Goal: Information Seeking & Learning: Learn about a topic

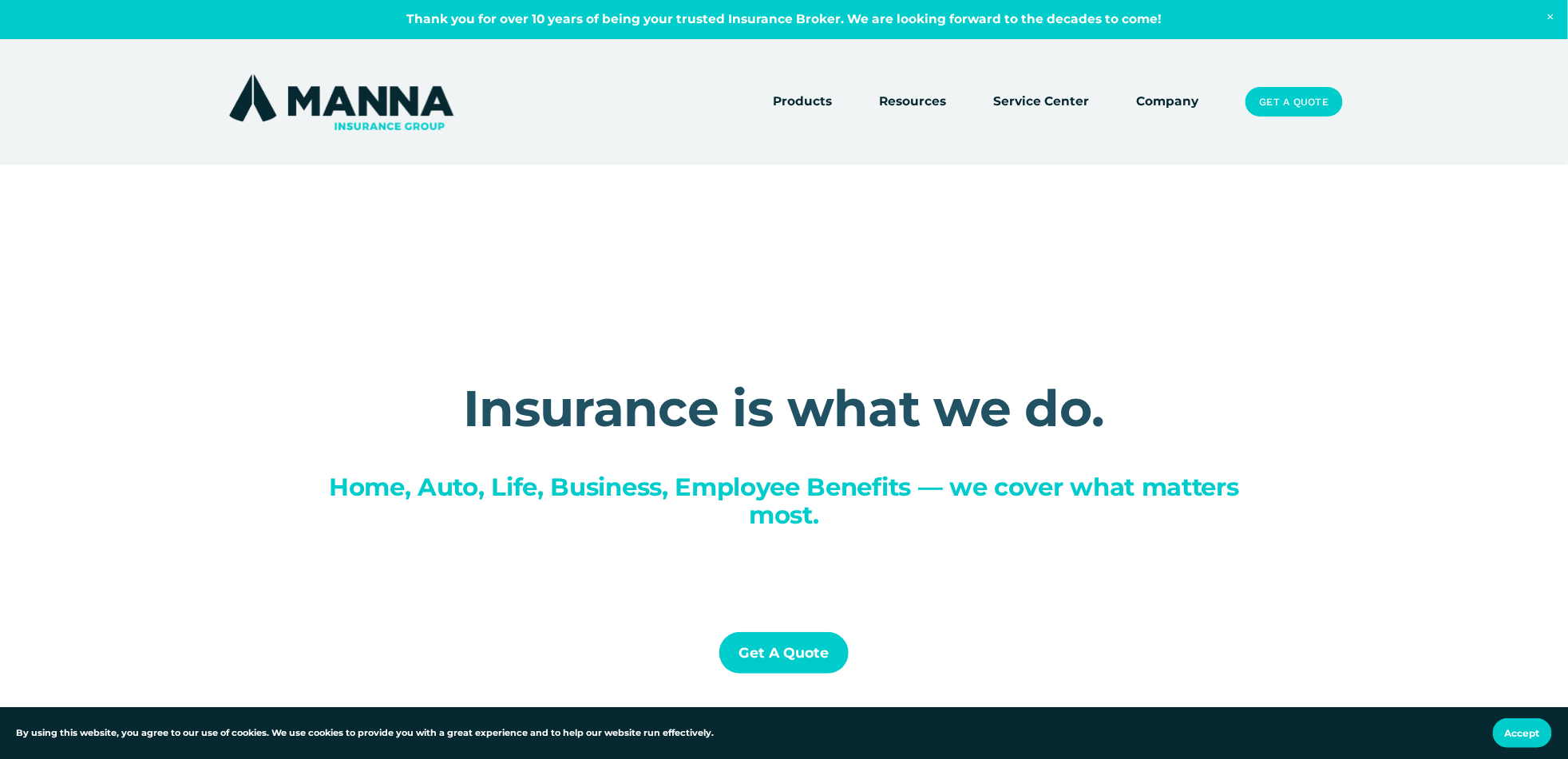
click at [1166, 103] on link "Company" at bounding box center [1167, 102] width 62 height 23
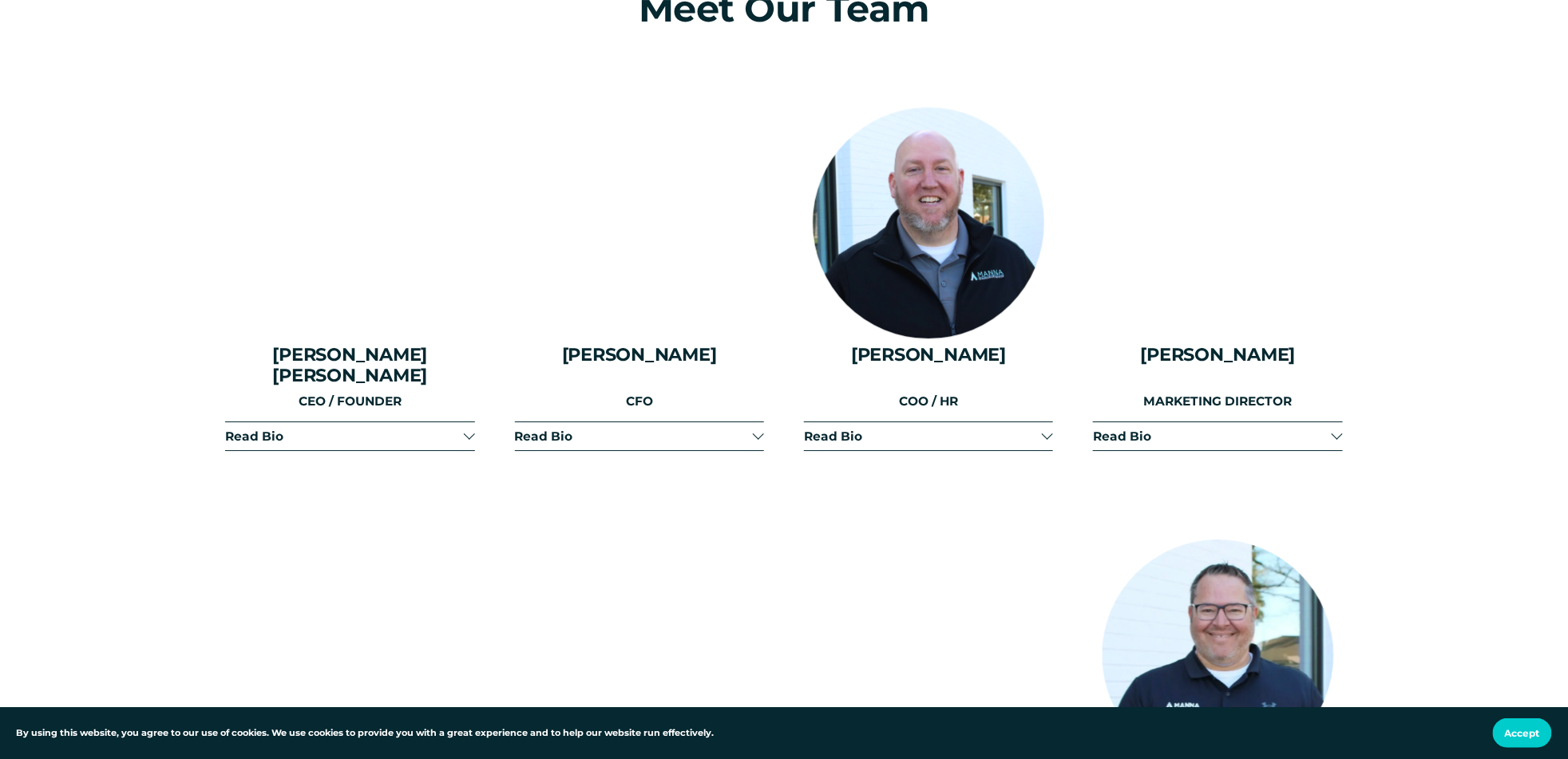
scroll to position [2076, 0]
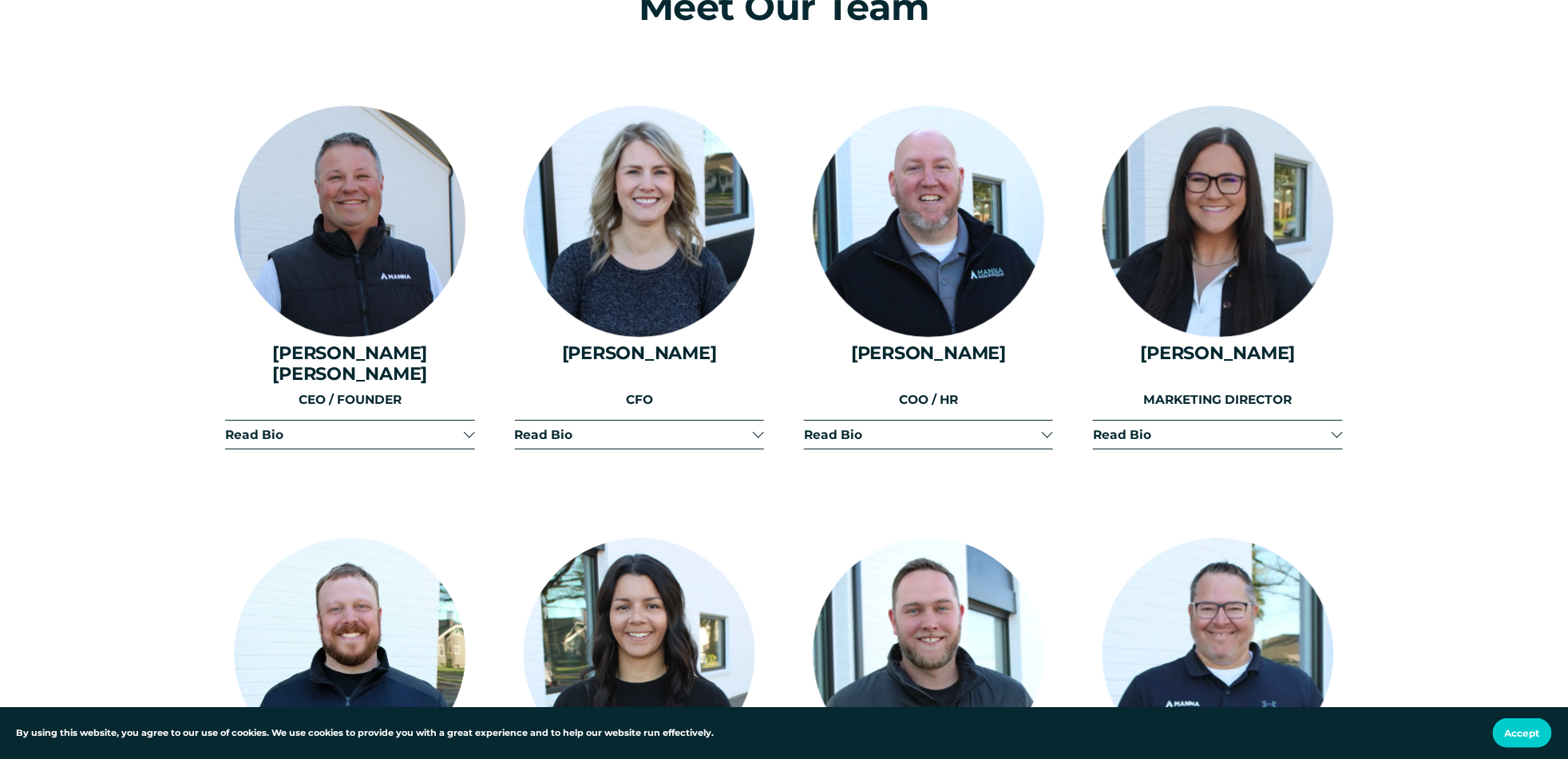
click at [1154, 427] on span "Read Bio" at bounding box center [1212, 434] width 238 height 15
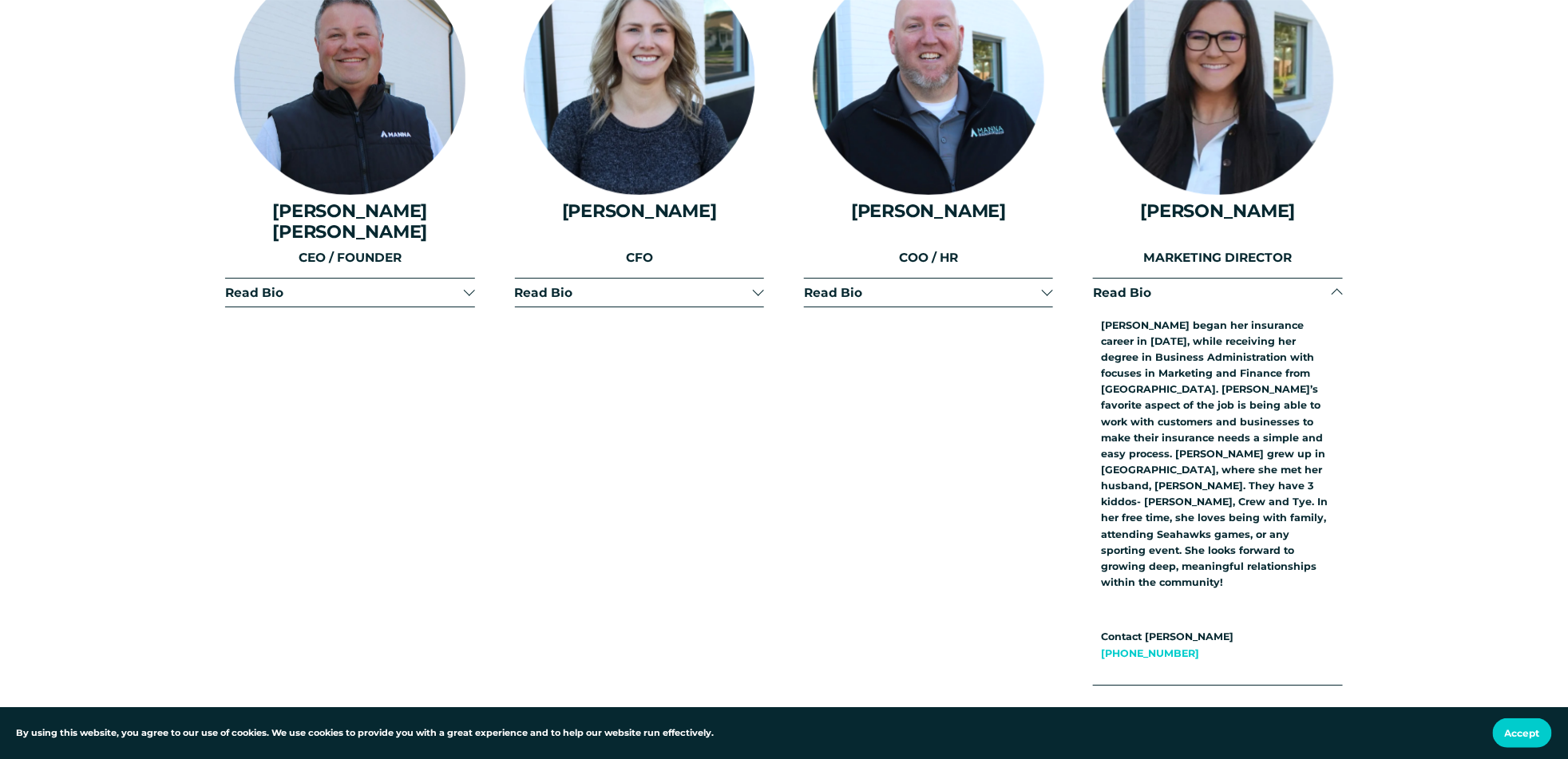
scroll to position [2236, 0]
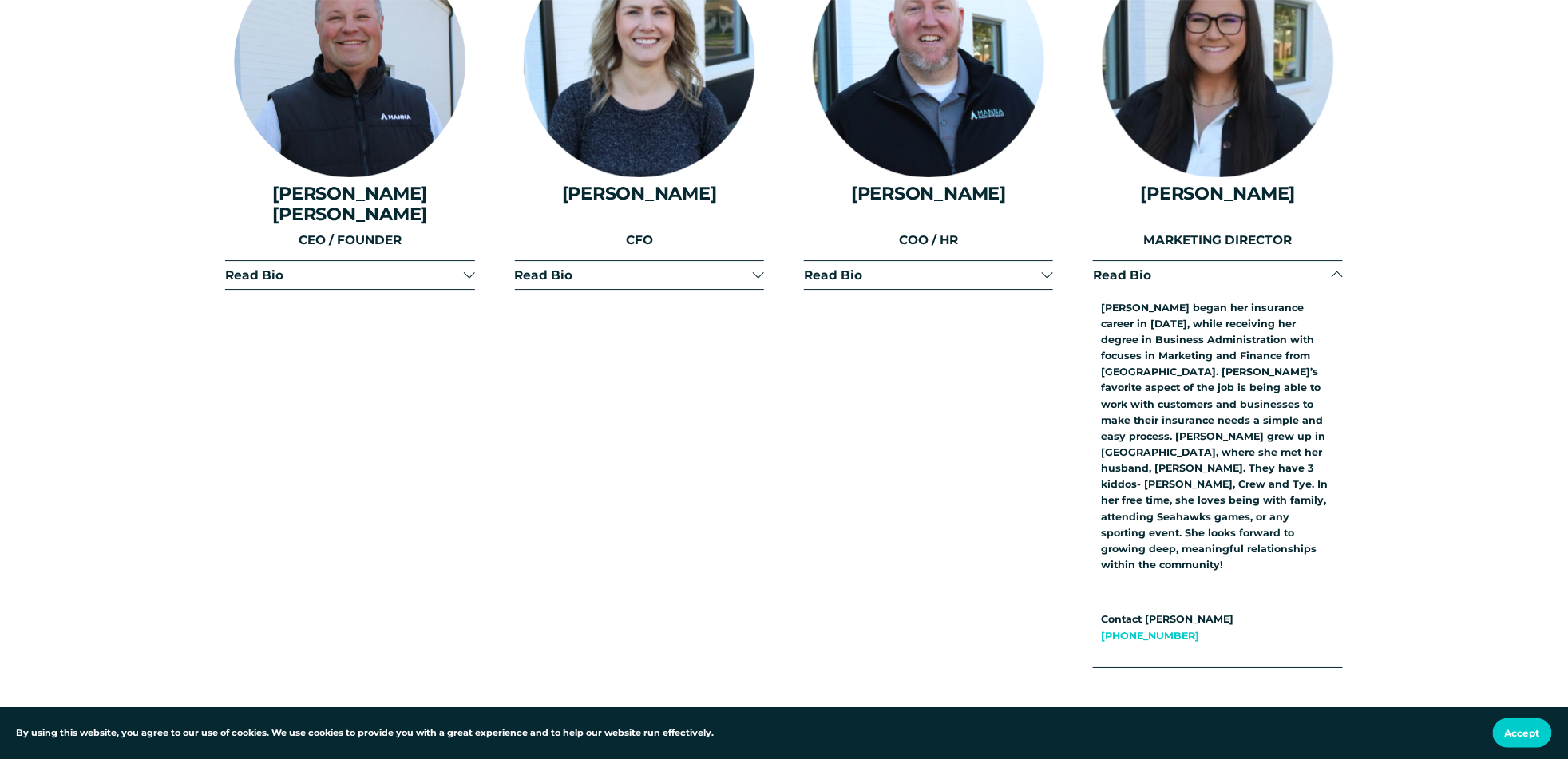
click at [1163, 267] on span "Read Bio" at bounding box center [1212, 274] width 238 height 15
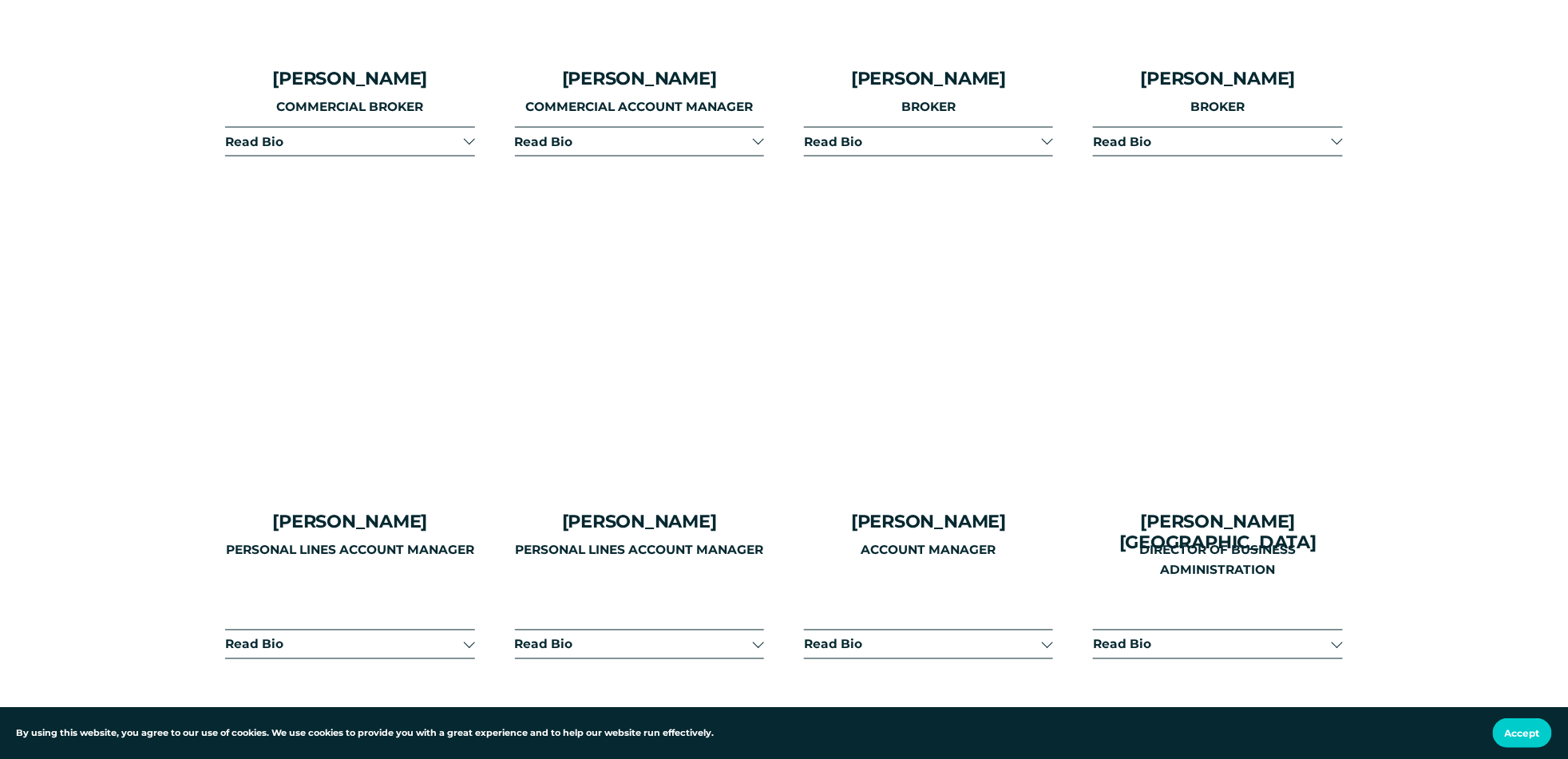
scroll to position [3753, 0]
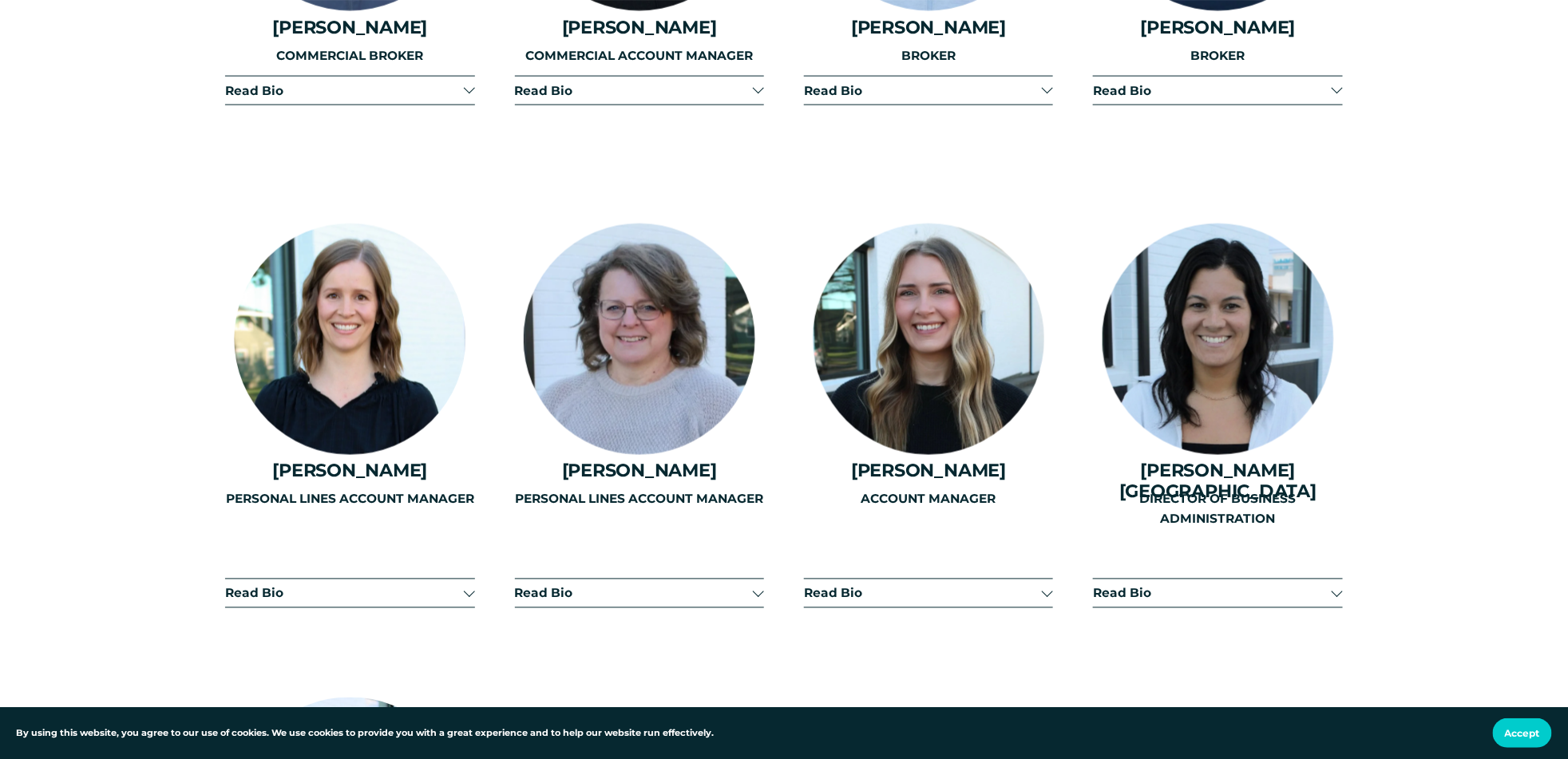
click at [856, 579] on div "ACCOUNT MANAGER" at bounding box center [928, 546] width 249 height 113
click at [1048, 581] on div "ACCOUNT MANAGER" at bounding box center [928, 546] width 249 height 113
click at [1043, 582] on div "ACCOUNT MANAGER" at bounding box center [928, 546] width 249 height 113
click at [845, 567] on div "ACCOUNT MANAGER" at bounding box center [928, 546] width 249 height 113
click at [845, 574] on div "ACCOUNT MANAGER" at bounding box center [928, 546] width 249 height 113
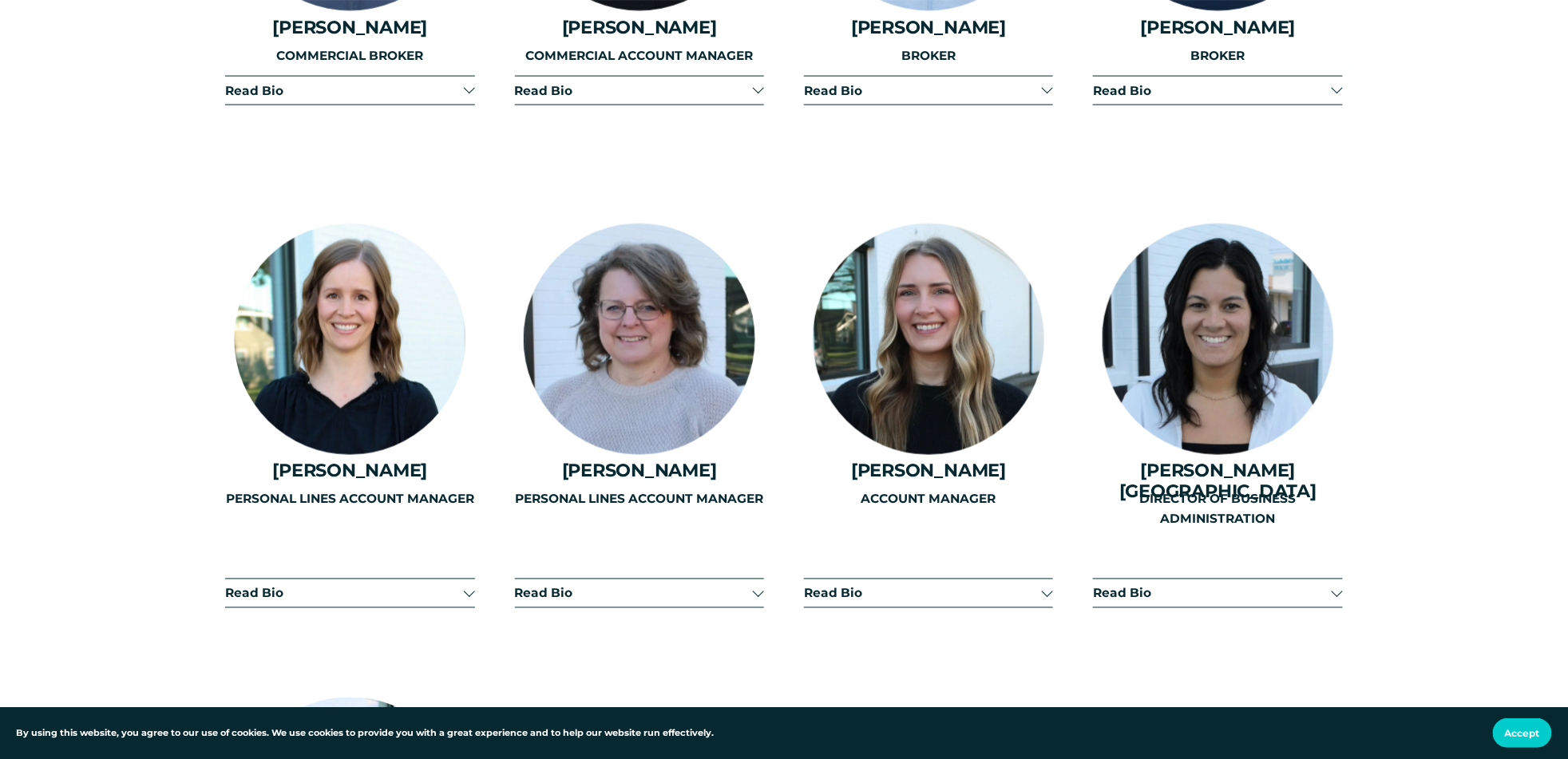
click at [682, 565] on div "PERSONAL LINES ACCOUNT MANAGER" at bounding box center [639, 546] width 249 height 113
click at [637, 586] on div "PERSONAL LINES ACCOUNT MANAGER" at bounding box center [639, 546] width 249 height 113
click at [432, 576] on div "PERSONAL LINES ACCOUNT MANAGER" at bounding box center [349, 546] width 249 height 113
click at [270, 569] on div "PERSONAL LINES ACCOUNT MANAGER" at bounding box center [349, 546] width 249 height 113
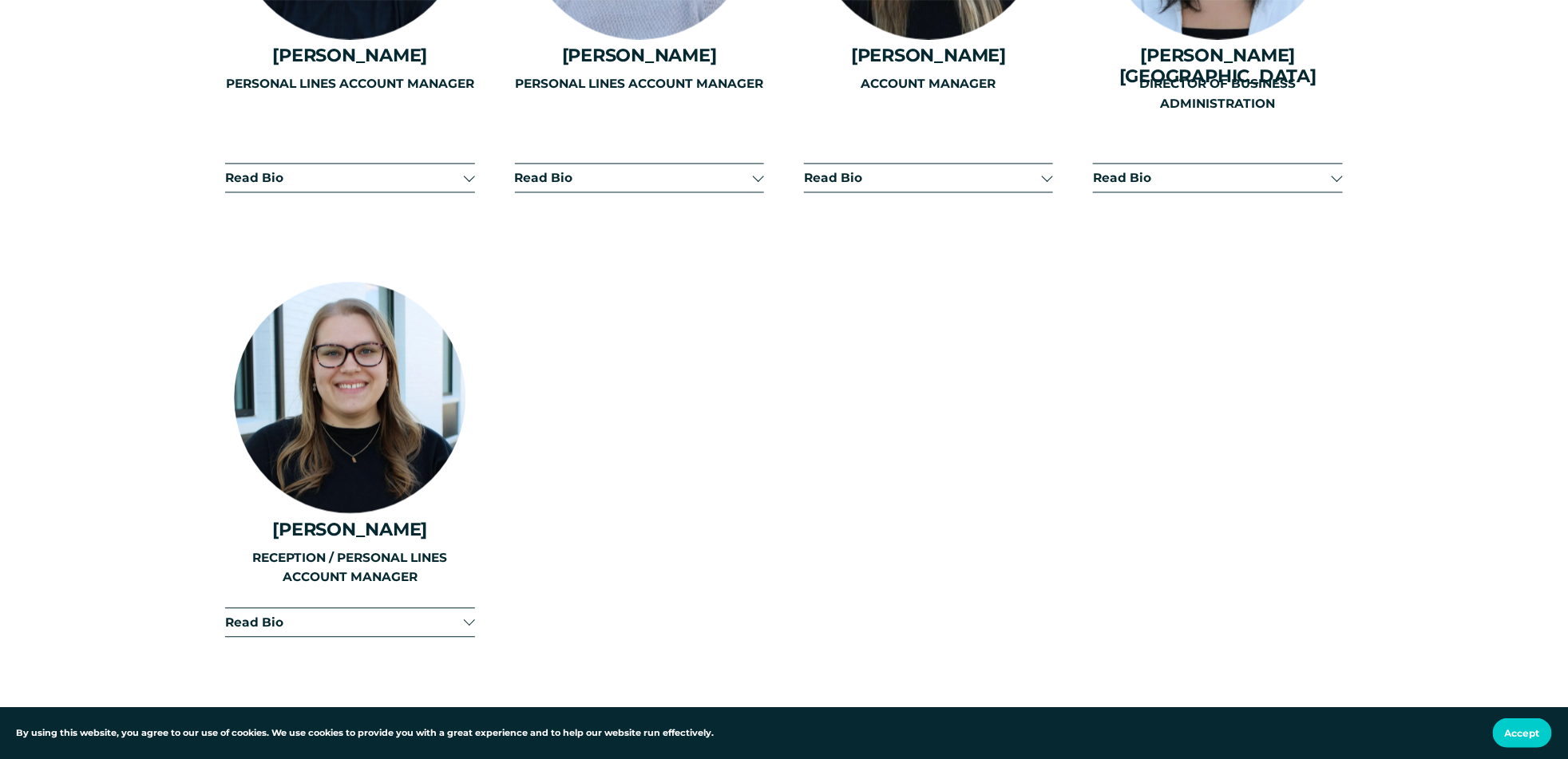
scroll to position [4232, 0]
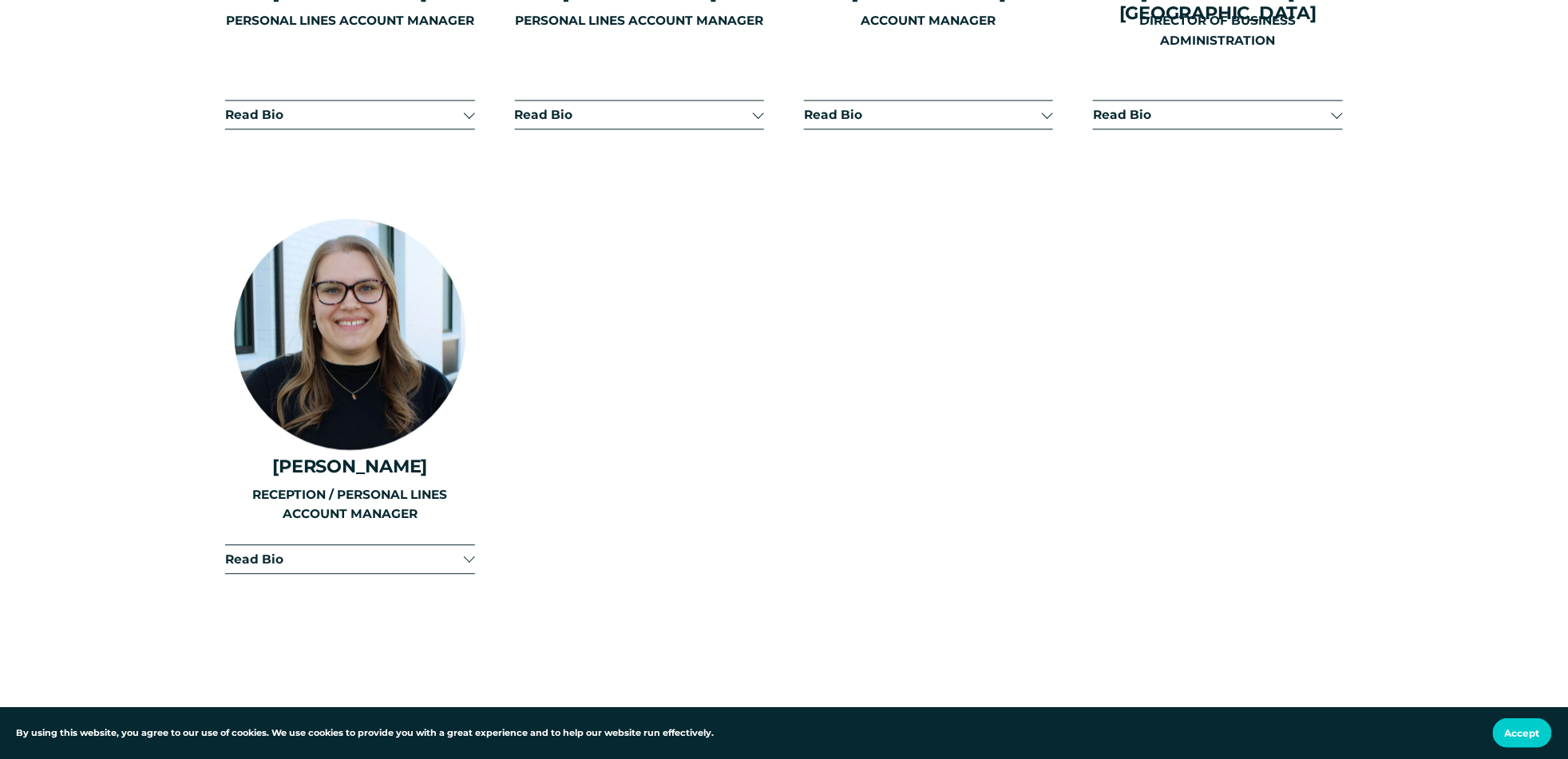
click at [420, 552] on span "Read Bio" at bounding box center [343, 559] width 238 height 15
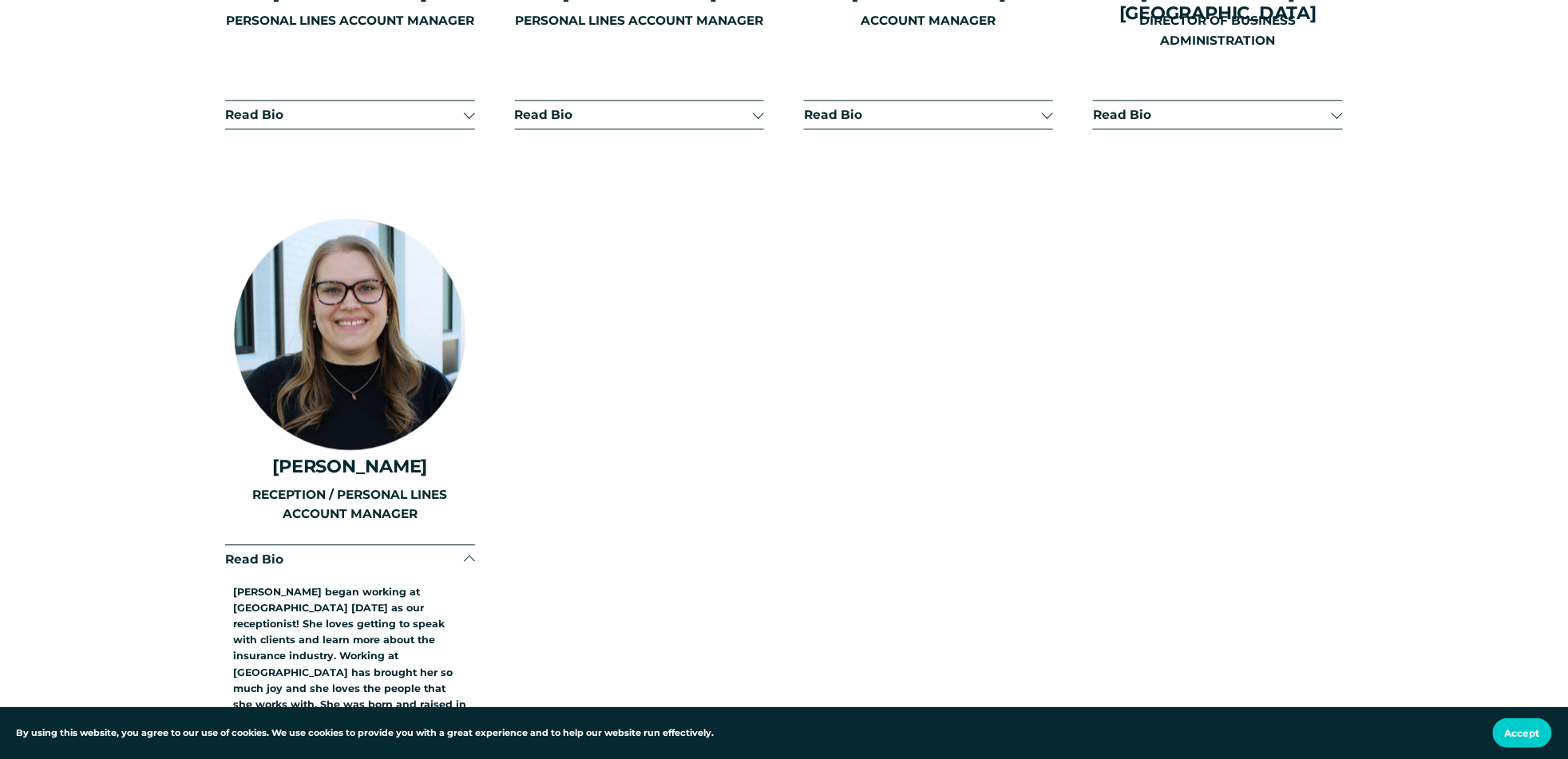
click at [1048, 101] on div "ACCOUNT MANAGER" at bounding box center [928, 67] width 249 height 113
click at [1039, 97] on div "ACCOUNT MANAGER" at bounding box center [928, 67] width 249 height 113
click at [1039, 98] on div "ACCOUNT MANAGER" at bounding box center [928, 67] width 249 height 113
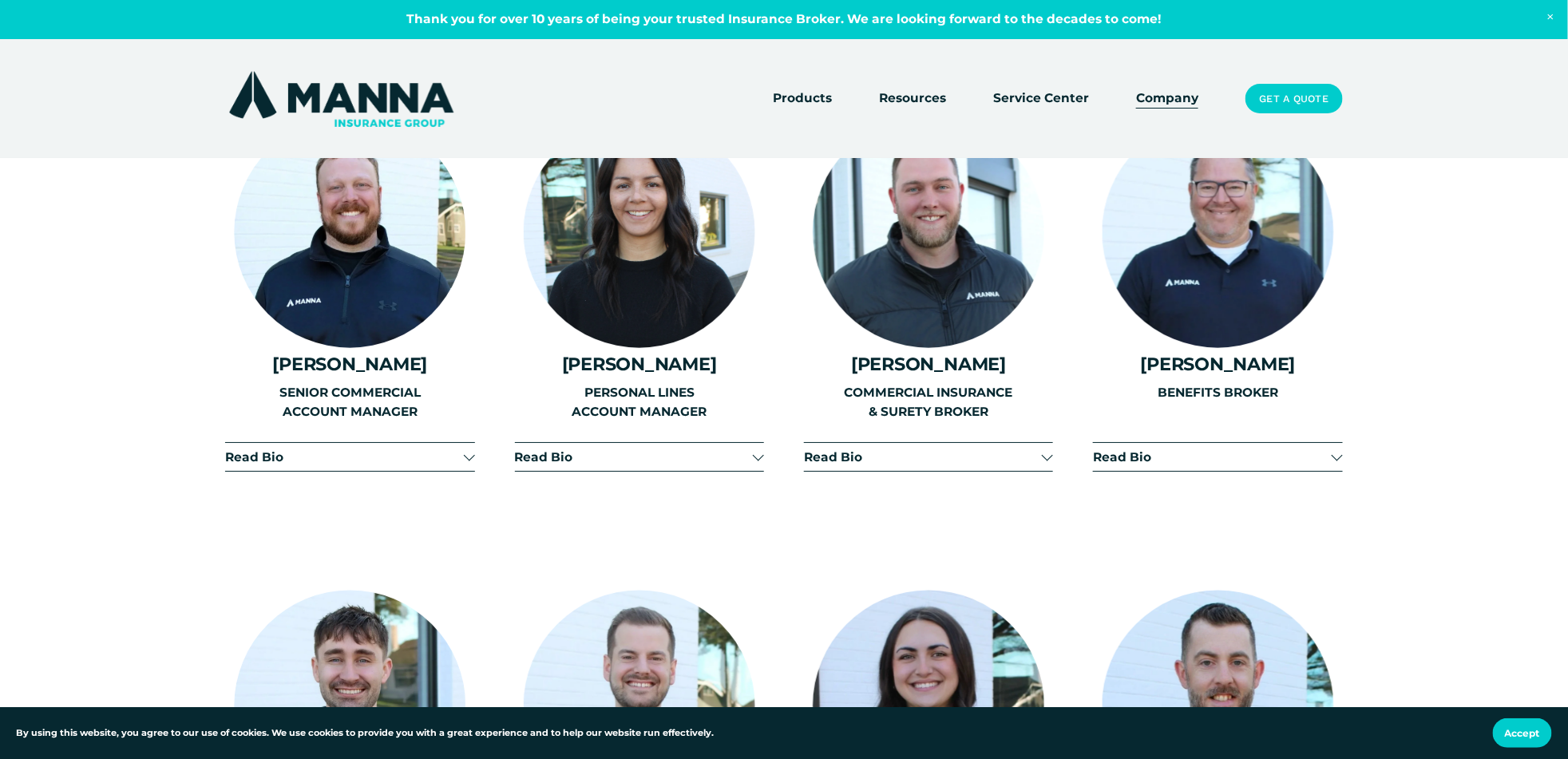
scroll to position [2475, 0]
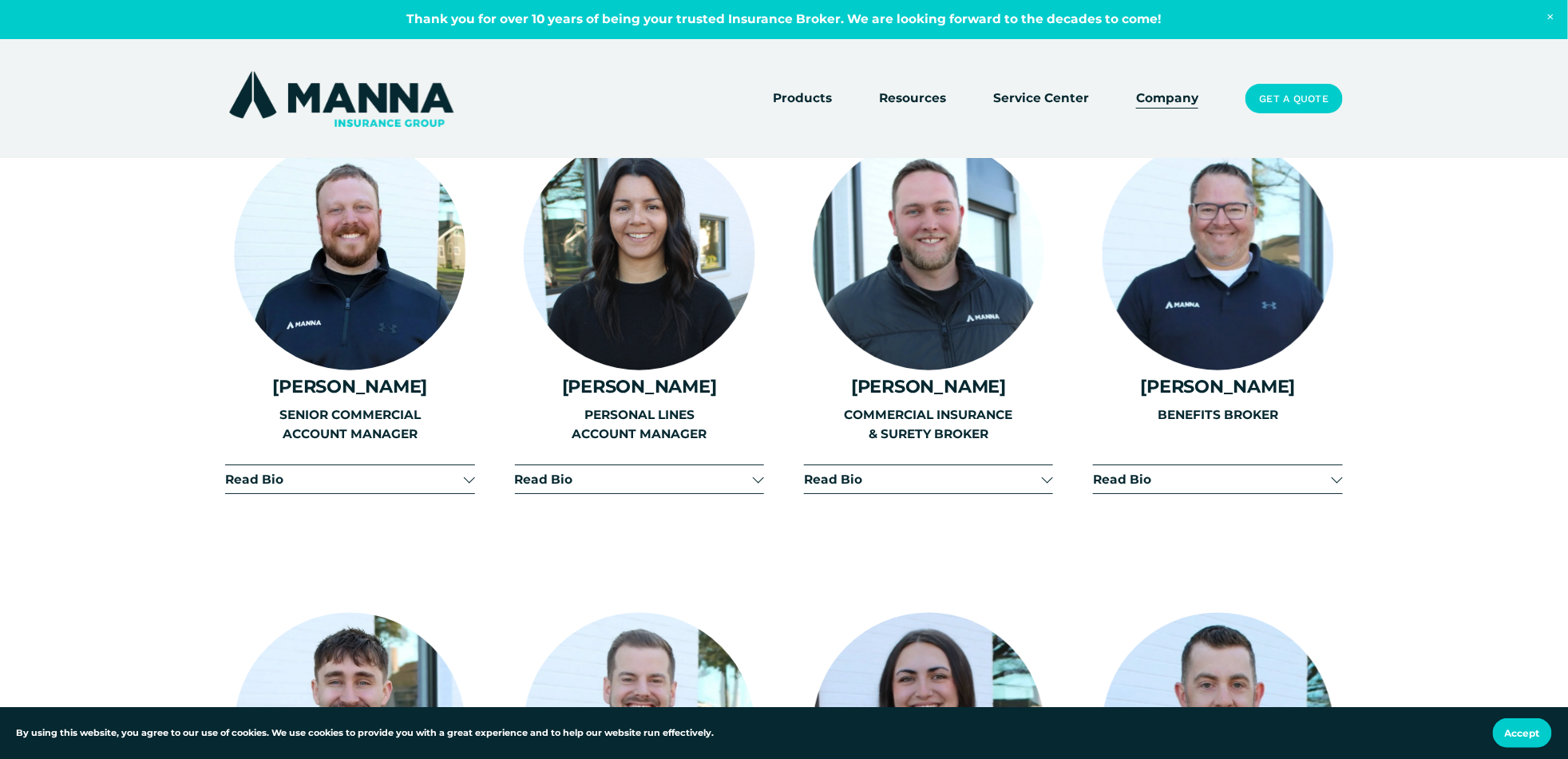
click at [1329, 472] on span "Read Bio" at bounding box center [1212, 479] width 238 height 15
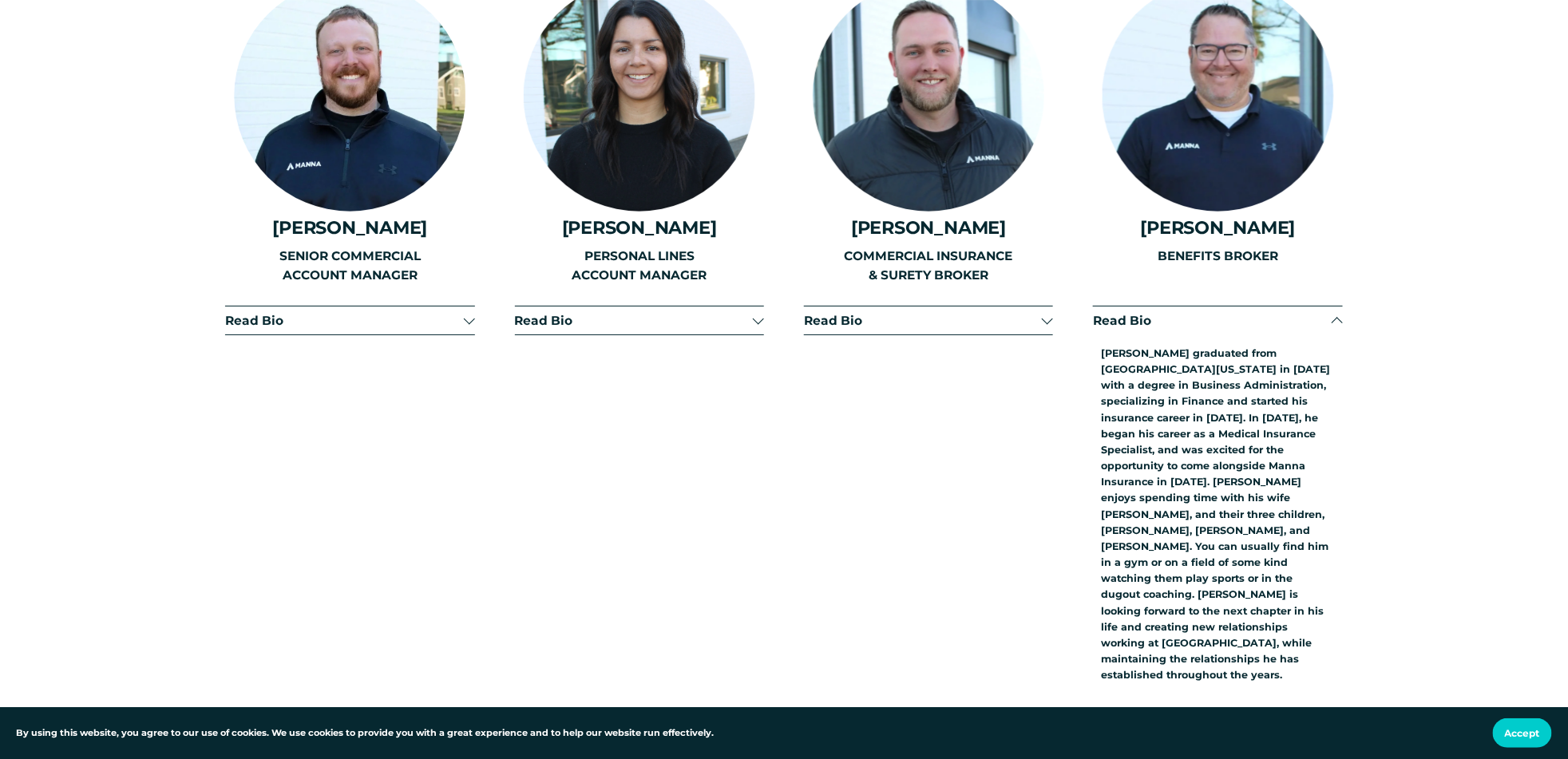
scroll to position [2635, 0]
click at [1333, 316] on div at bounding box center [1338, 321] width 11 height 11
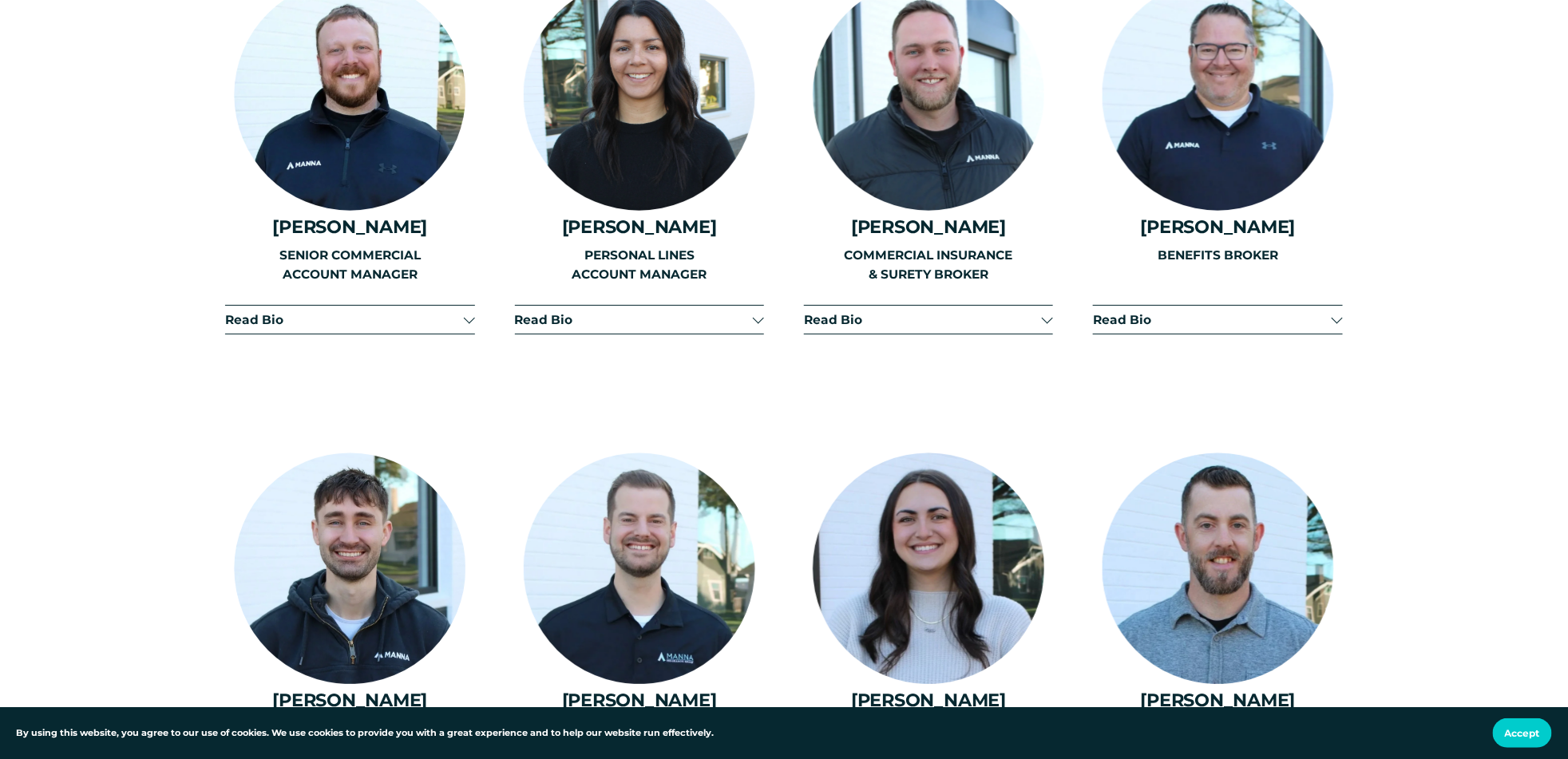
click at [758, 315] on div at bounding box center [759, 321] width 11 height 11
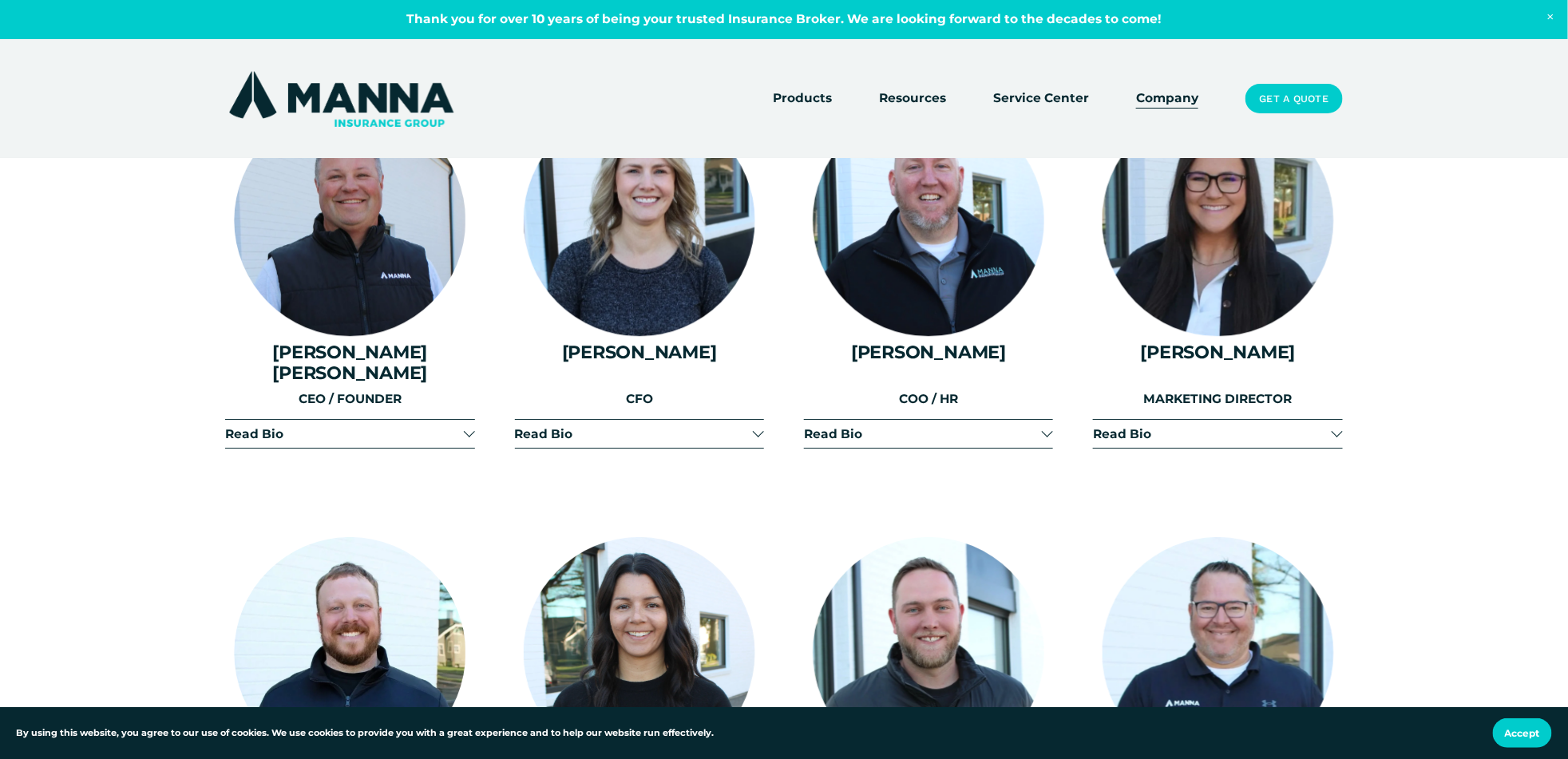
scroll to position [2076, 0]
click at [754, 427] on div at bounding box center [759, 433] width 11 height 11
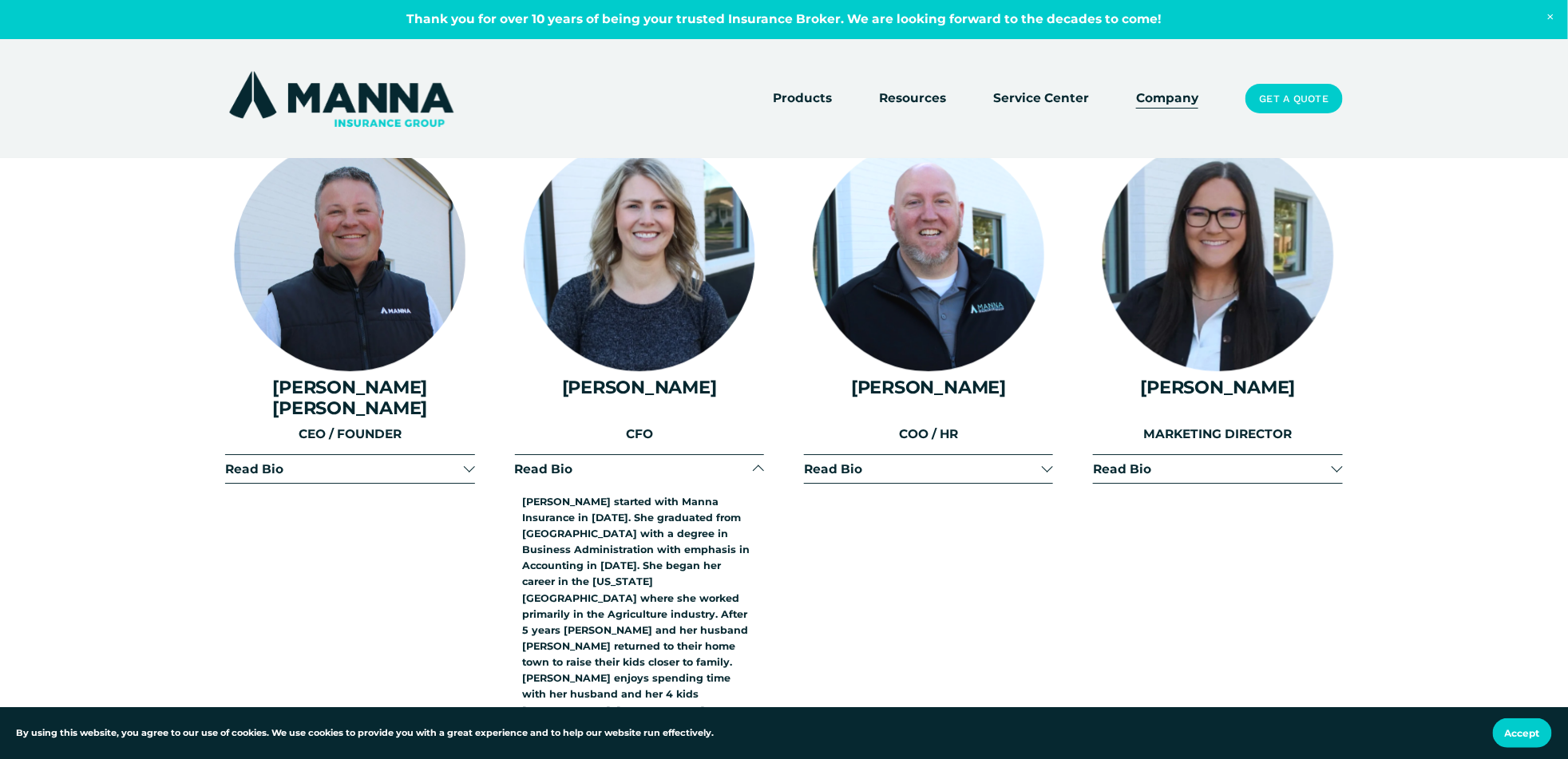
scroll to position [2156, 0]
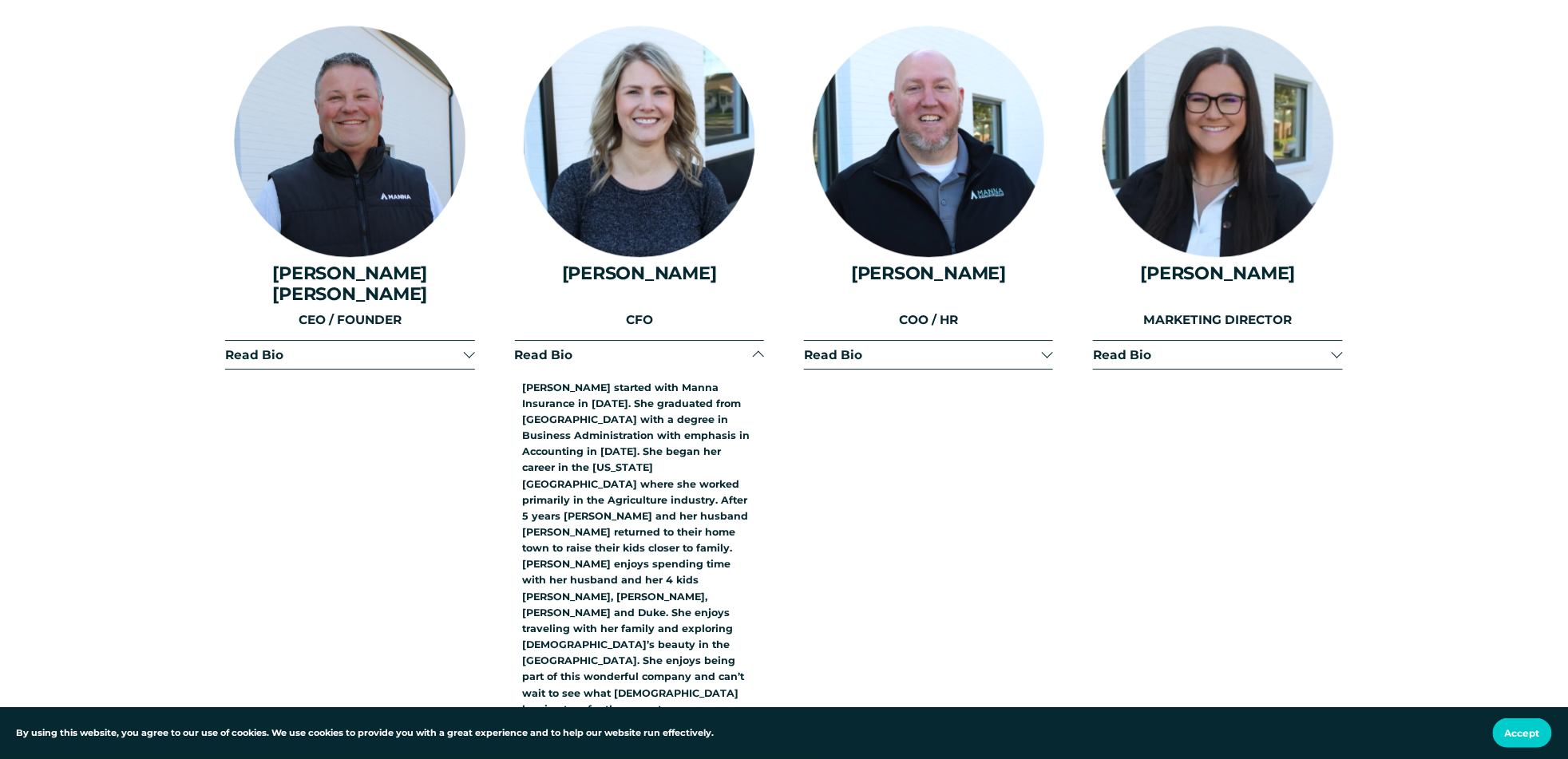
click at [1032, 347] on span "Read Bio" at bounding box center [922, 355] width 238 height 15
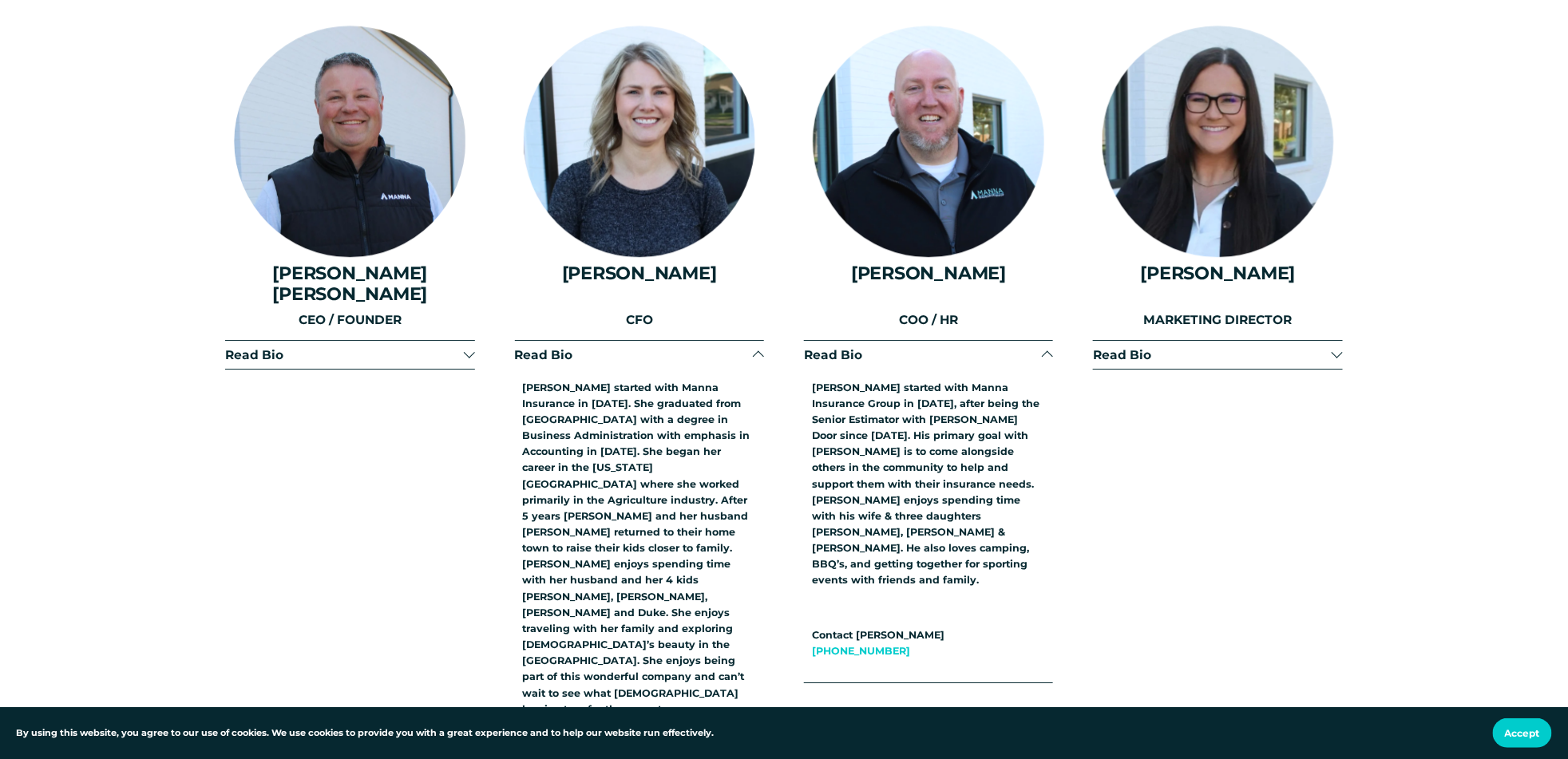
click at [1211, 347] on span "Read Bio" at bounding box center [1212, 355] width 238 height 15
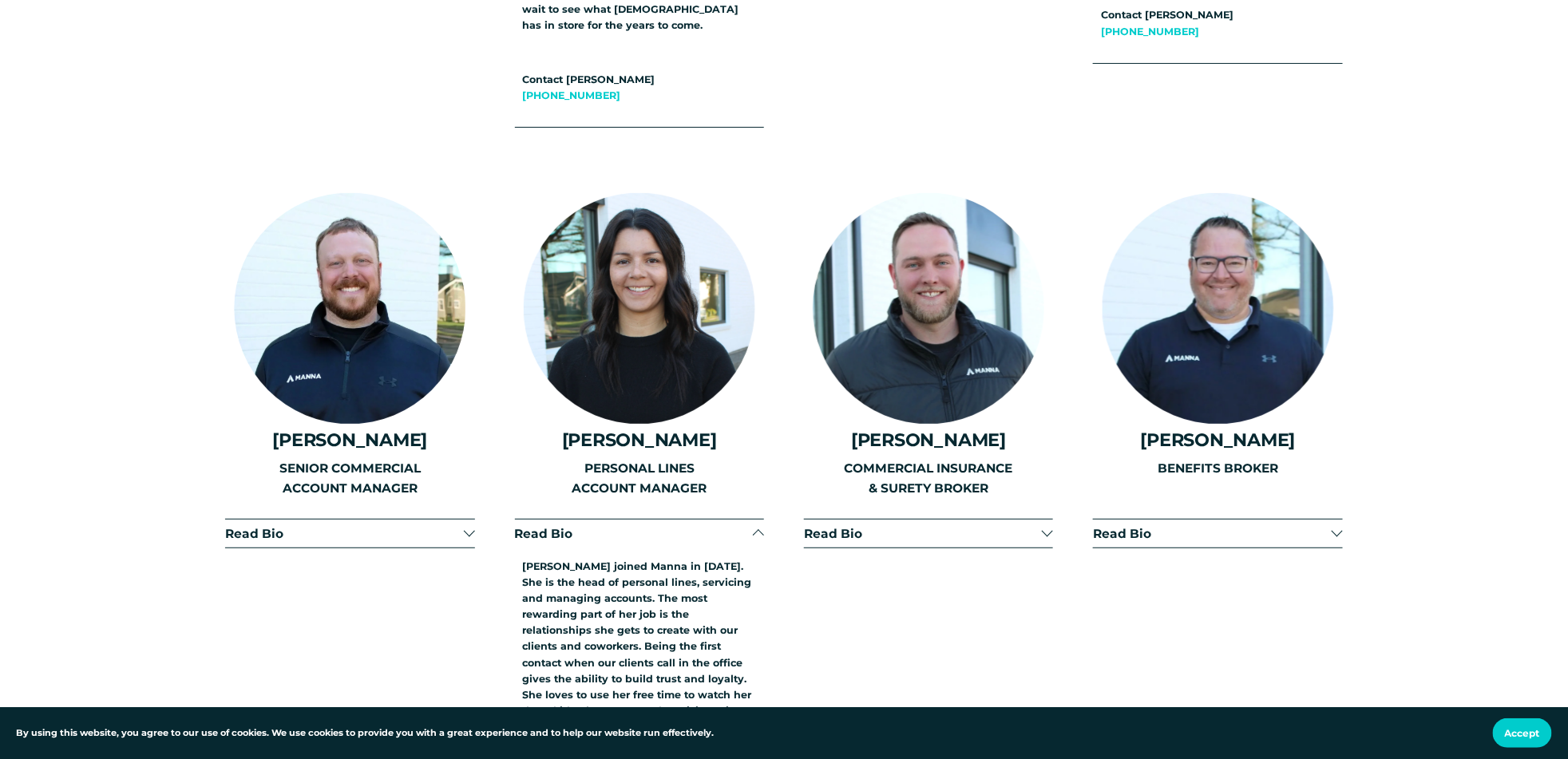
scroll to position [2874, 0]
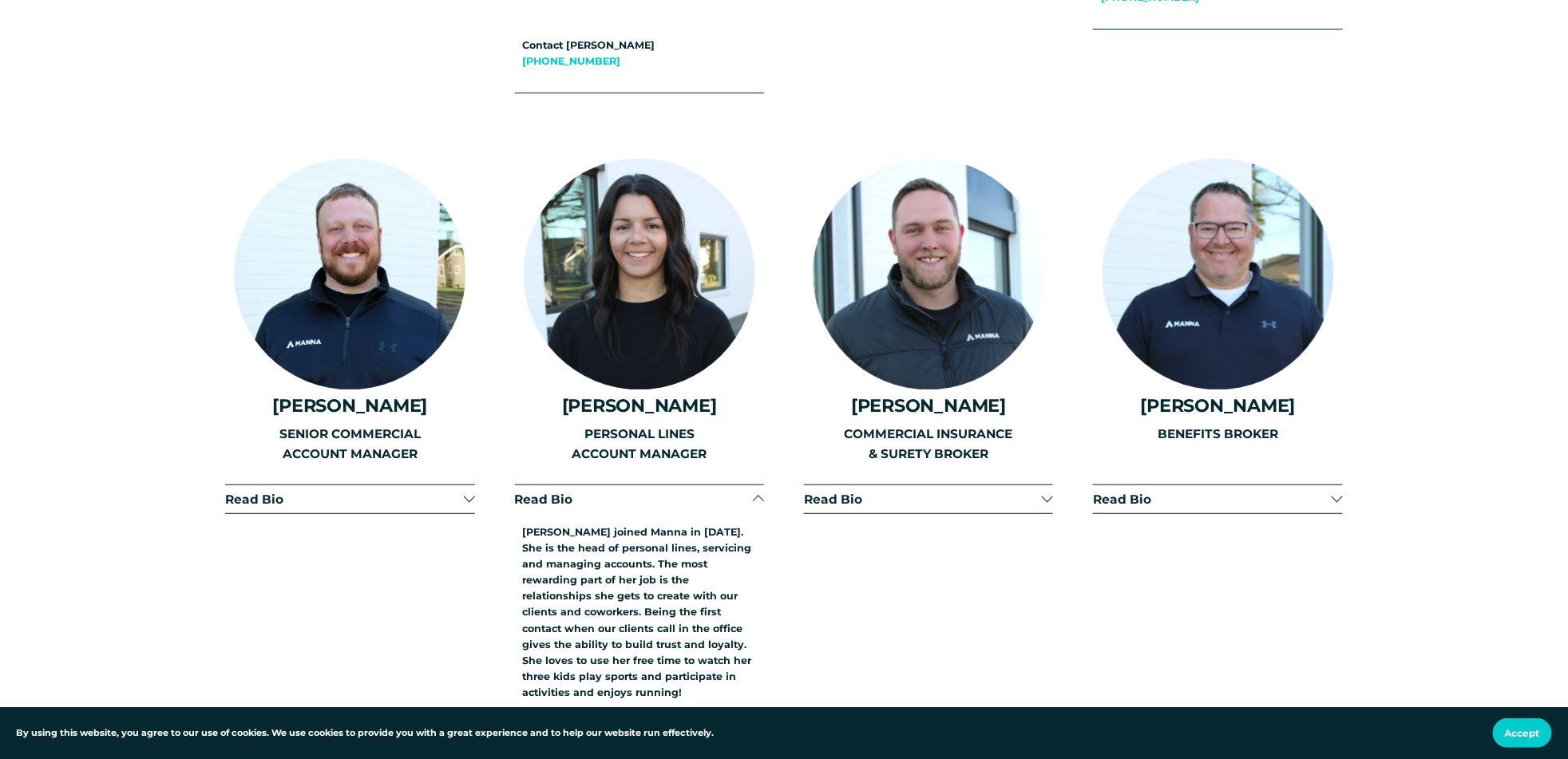
click at [456, 492] on span "Read Bio" at bounding box center [343, 499] width 238 height 15
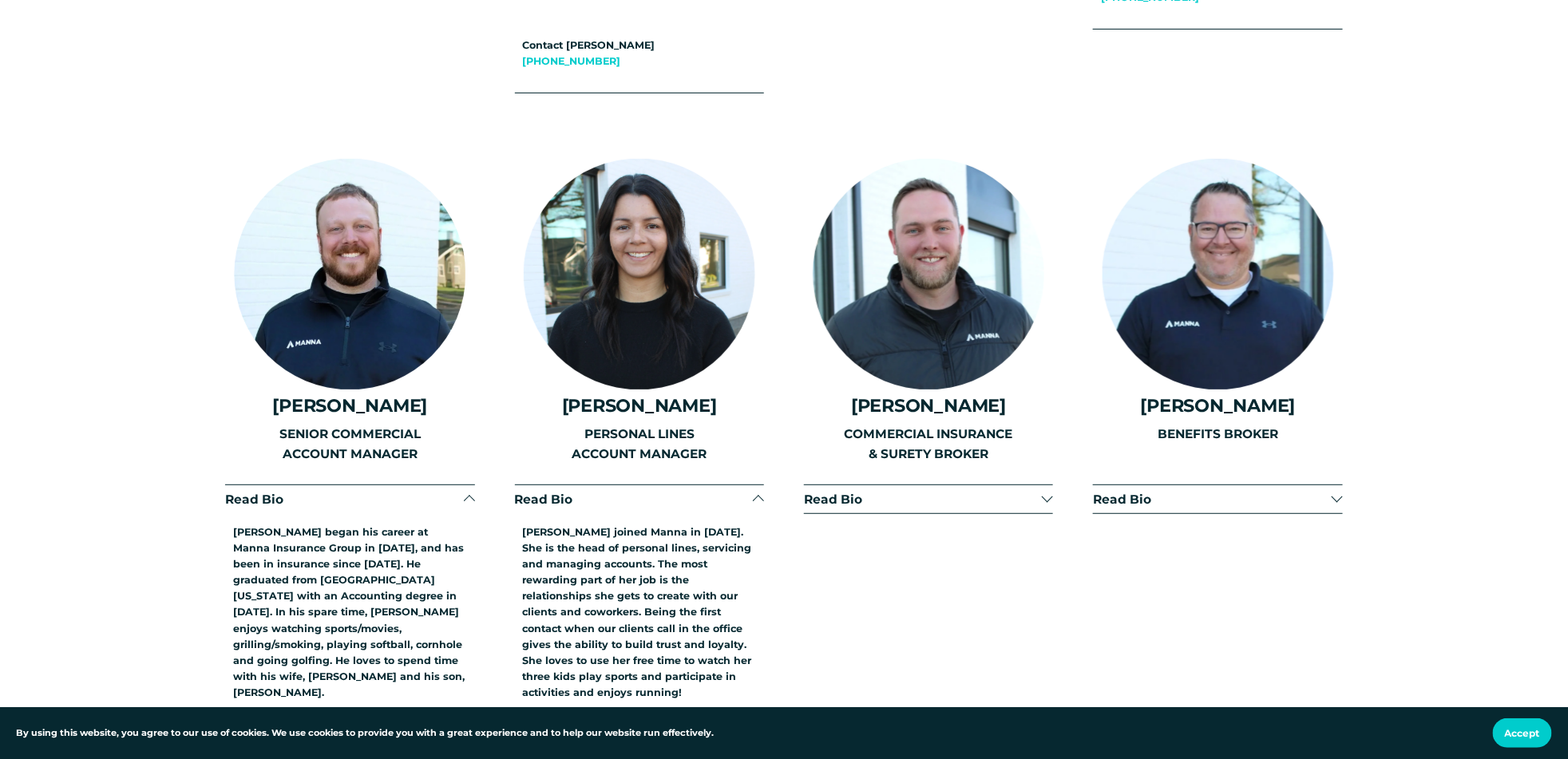
click at [718, 492] on span "Read Bio" at bounding box center [633, 499] width 238 height 15
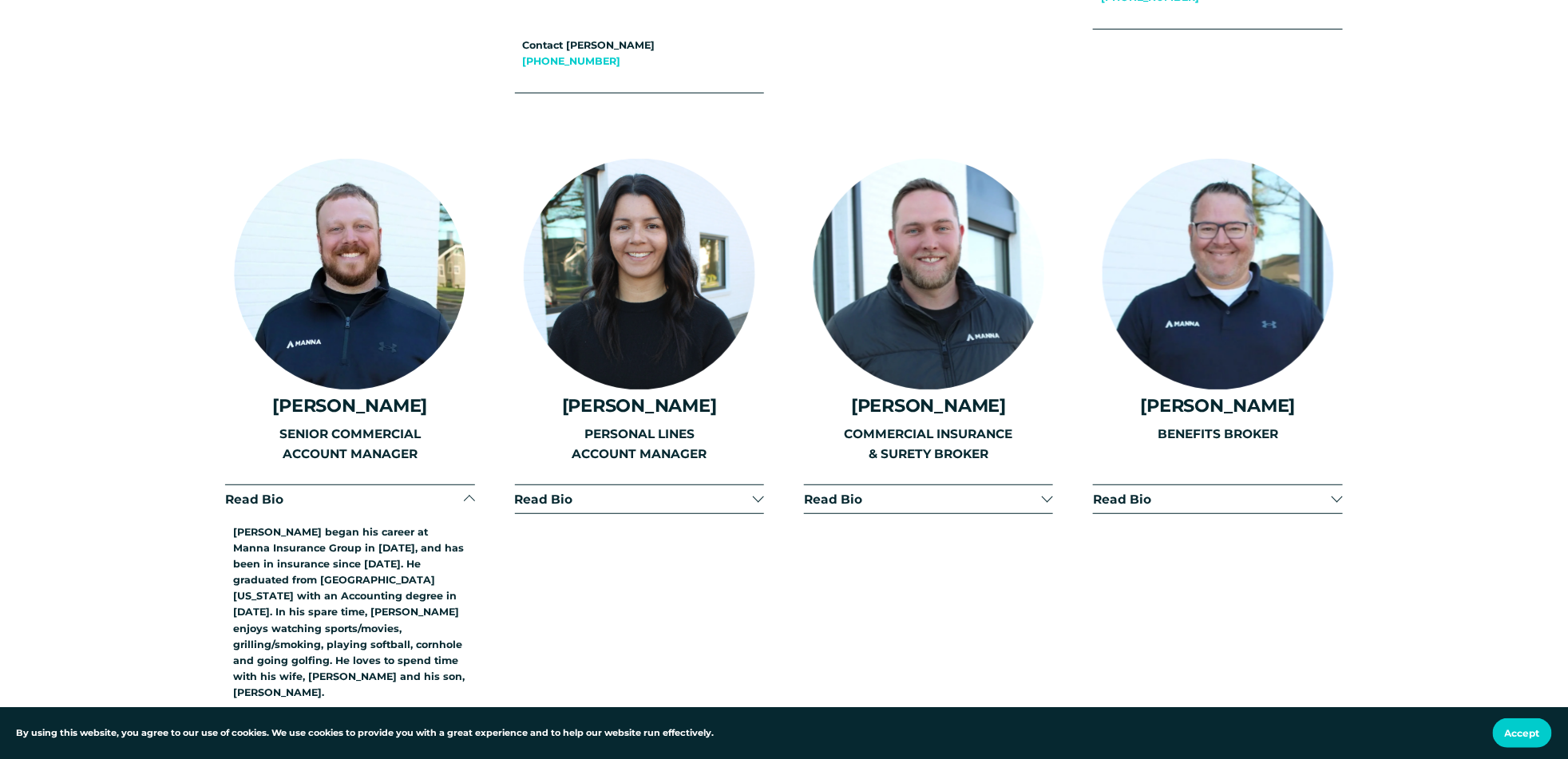
click at [437, 485] on button "Read Bio" at bounding box center [349, 499] width 249 height 28
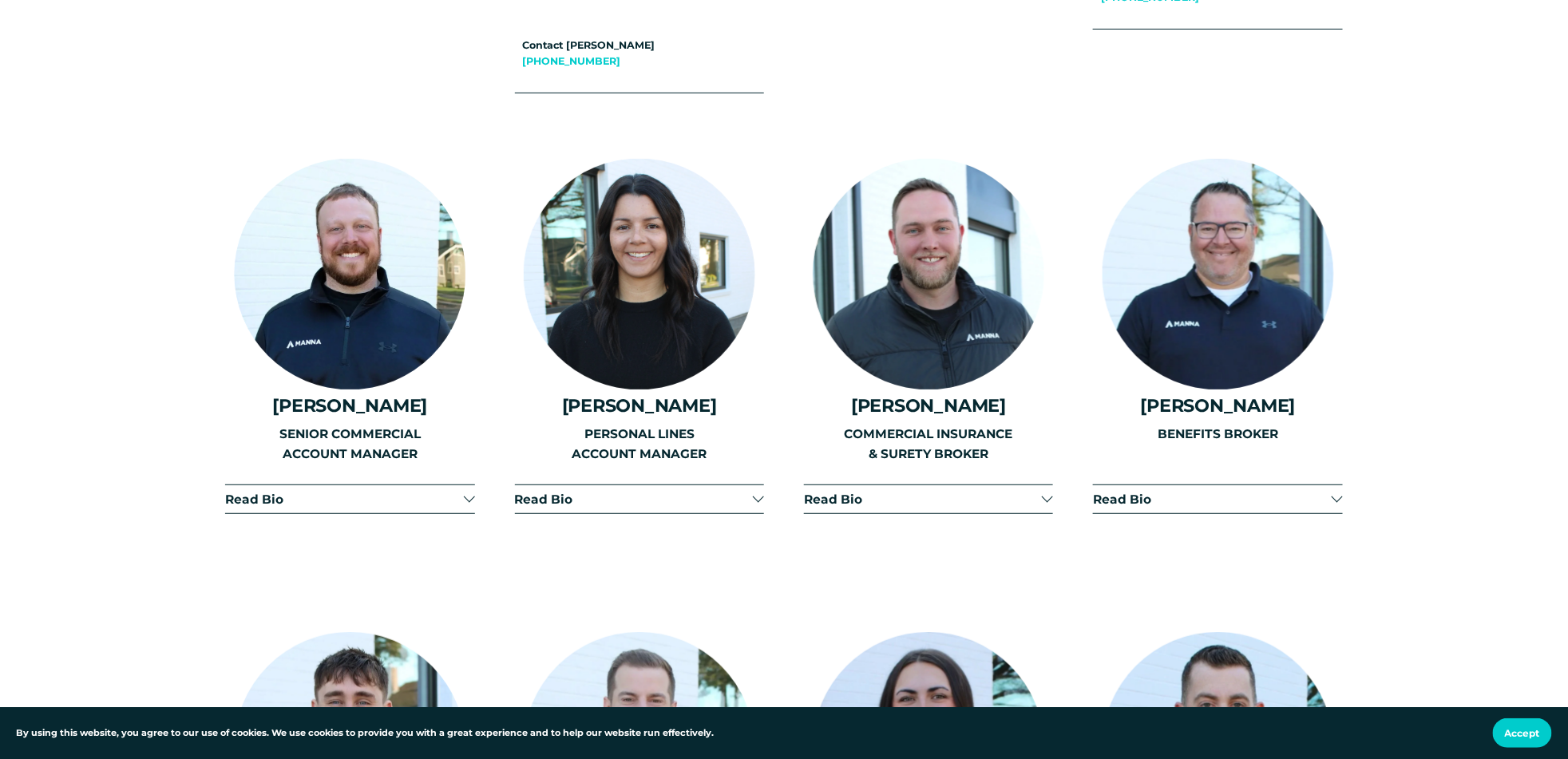
click at [1012, 492] on span "Read Bio" at bounding box center [922, 499] width 238 height 15
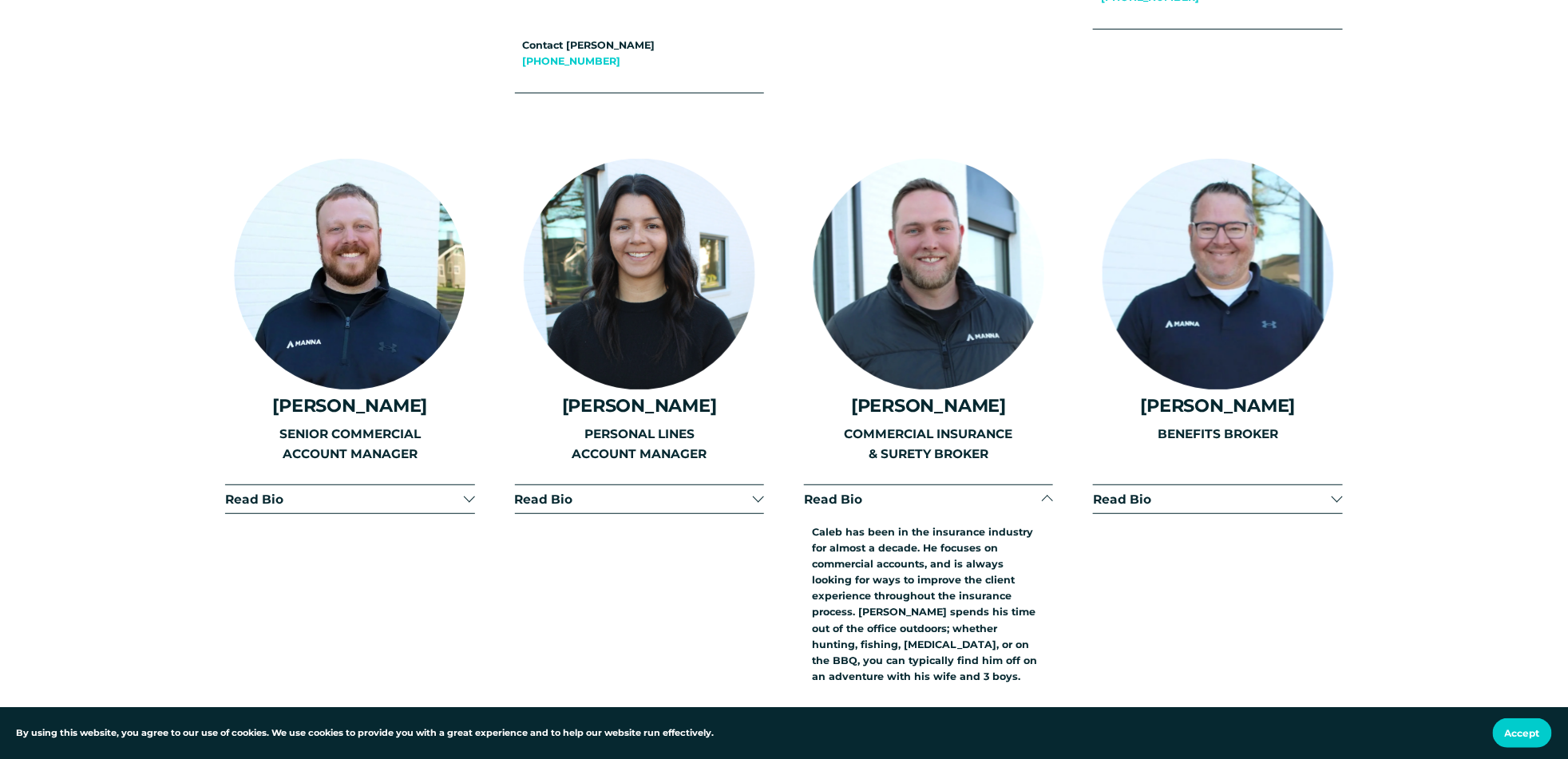
click at [1010, 492] on span "Read Bio" at bounding box center [922, 499] width 238 height 15
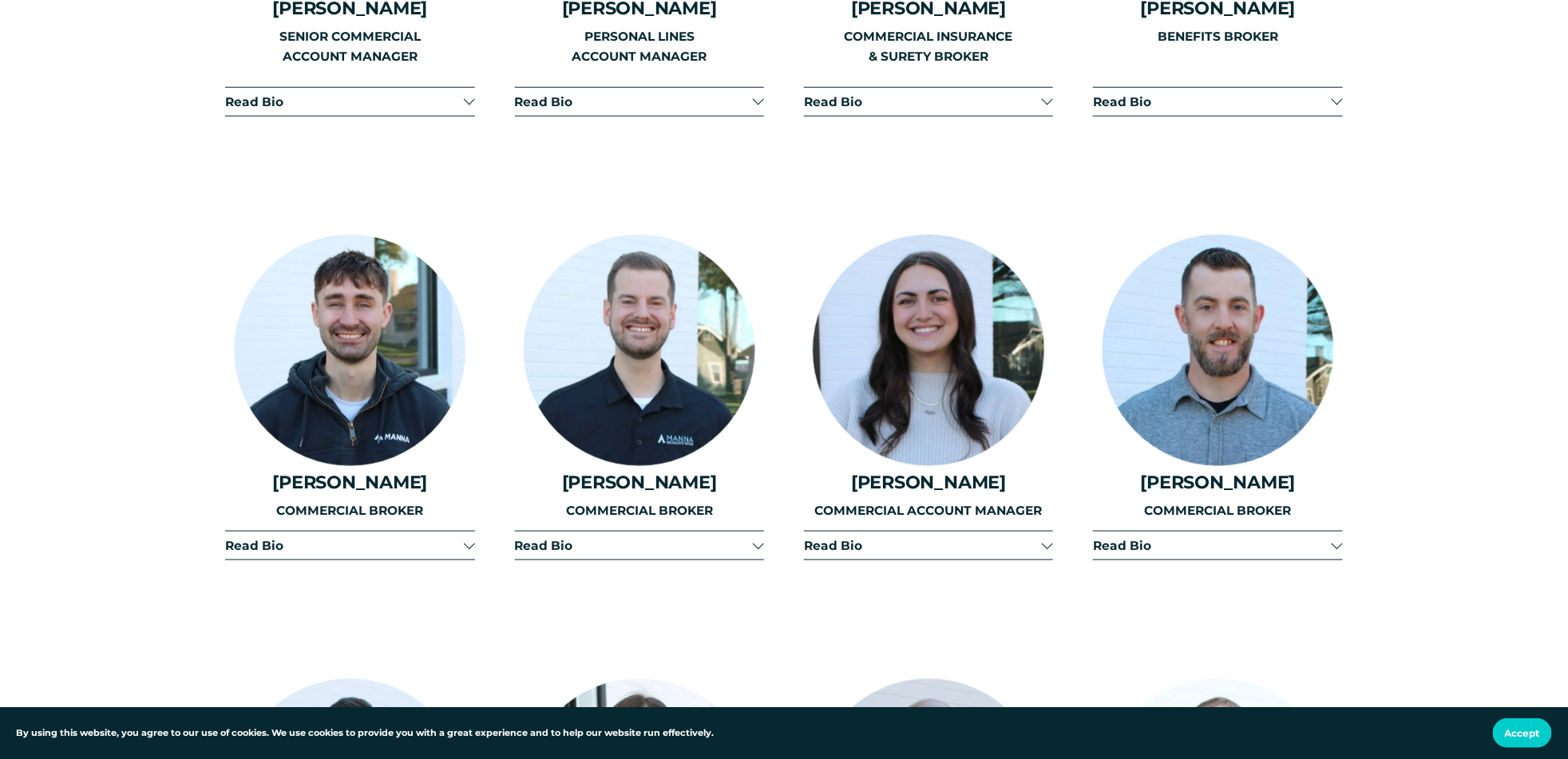
scroll to position [3274, 0]
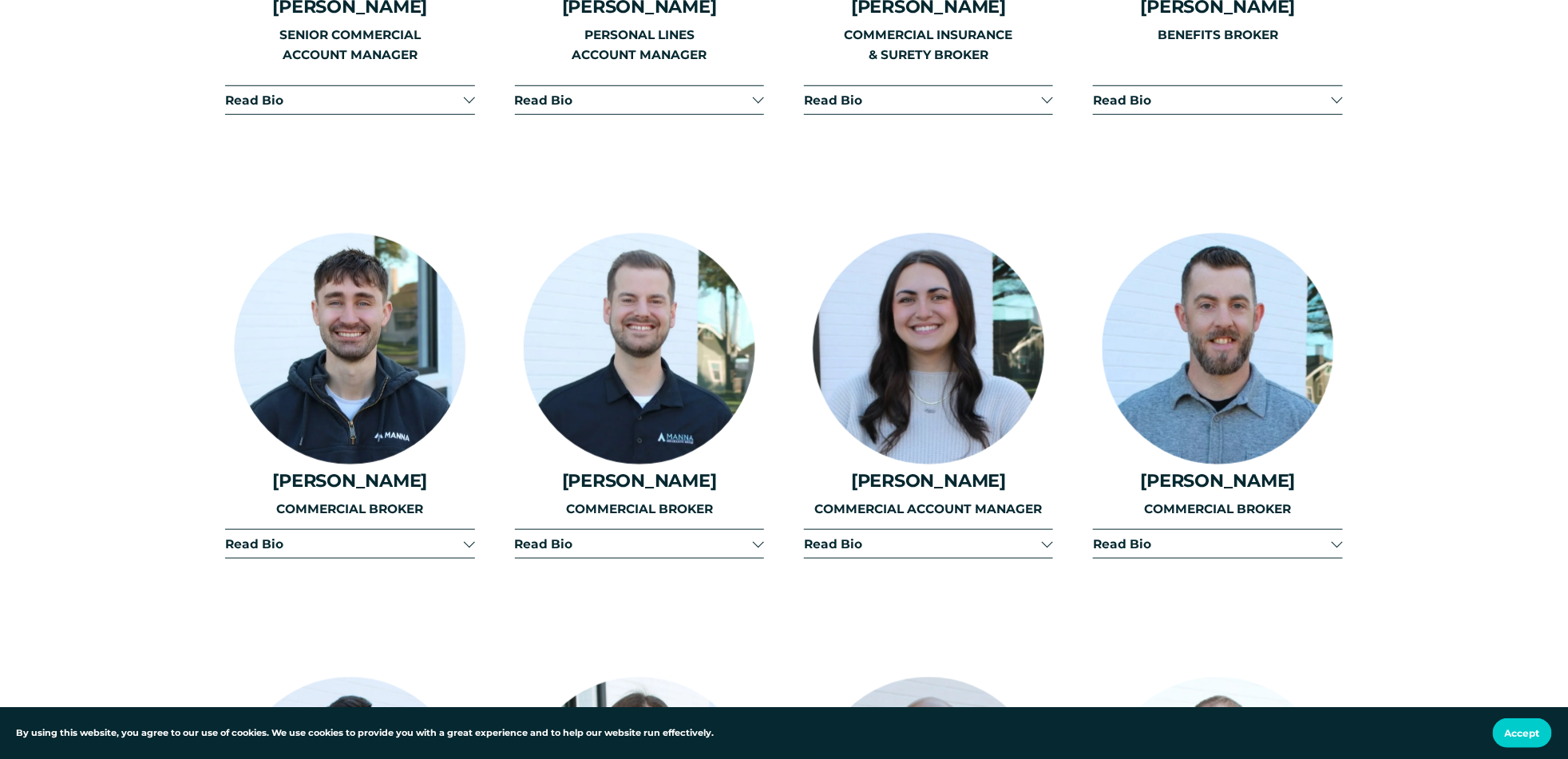
click at [979, 537] on span "Read Bio" at bounding box center [922, 544] width 238 height 15
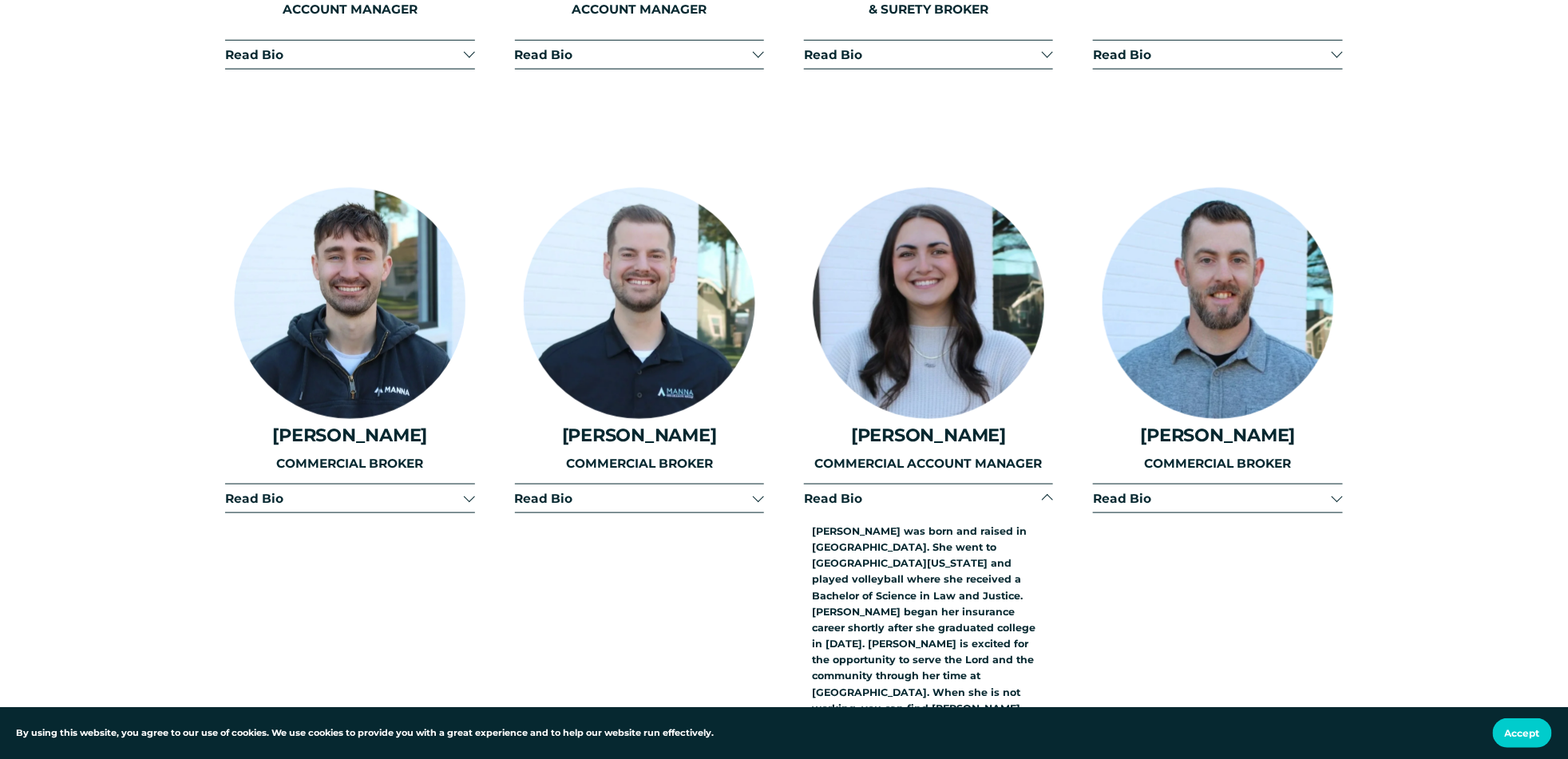
scroll to position [3353, 0]
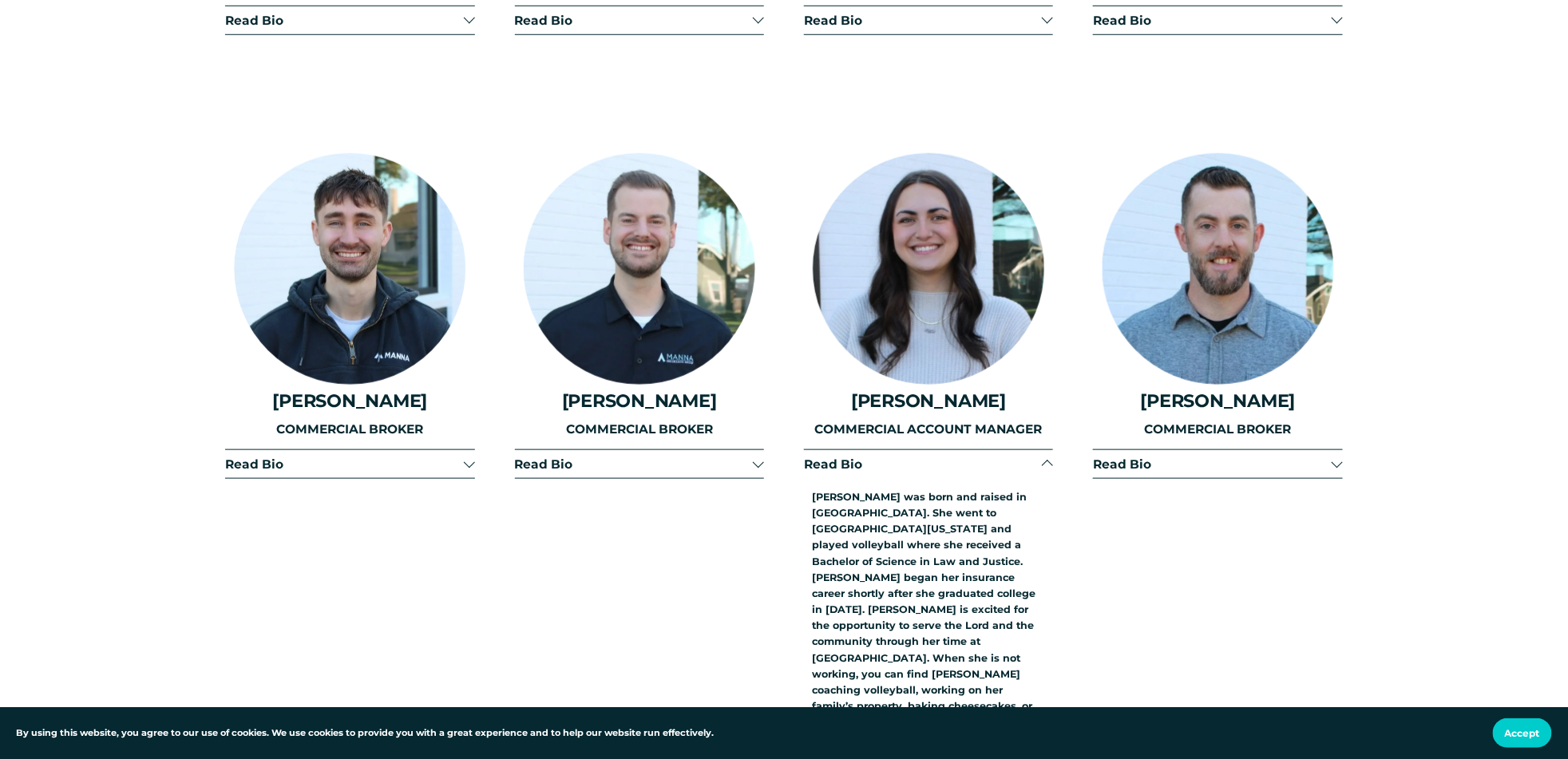
click at [727, 457] on span "Read Bio" at bounding box center [633, 464] width 238 height 15
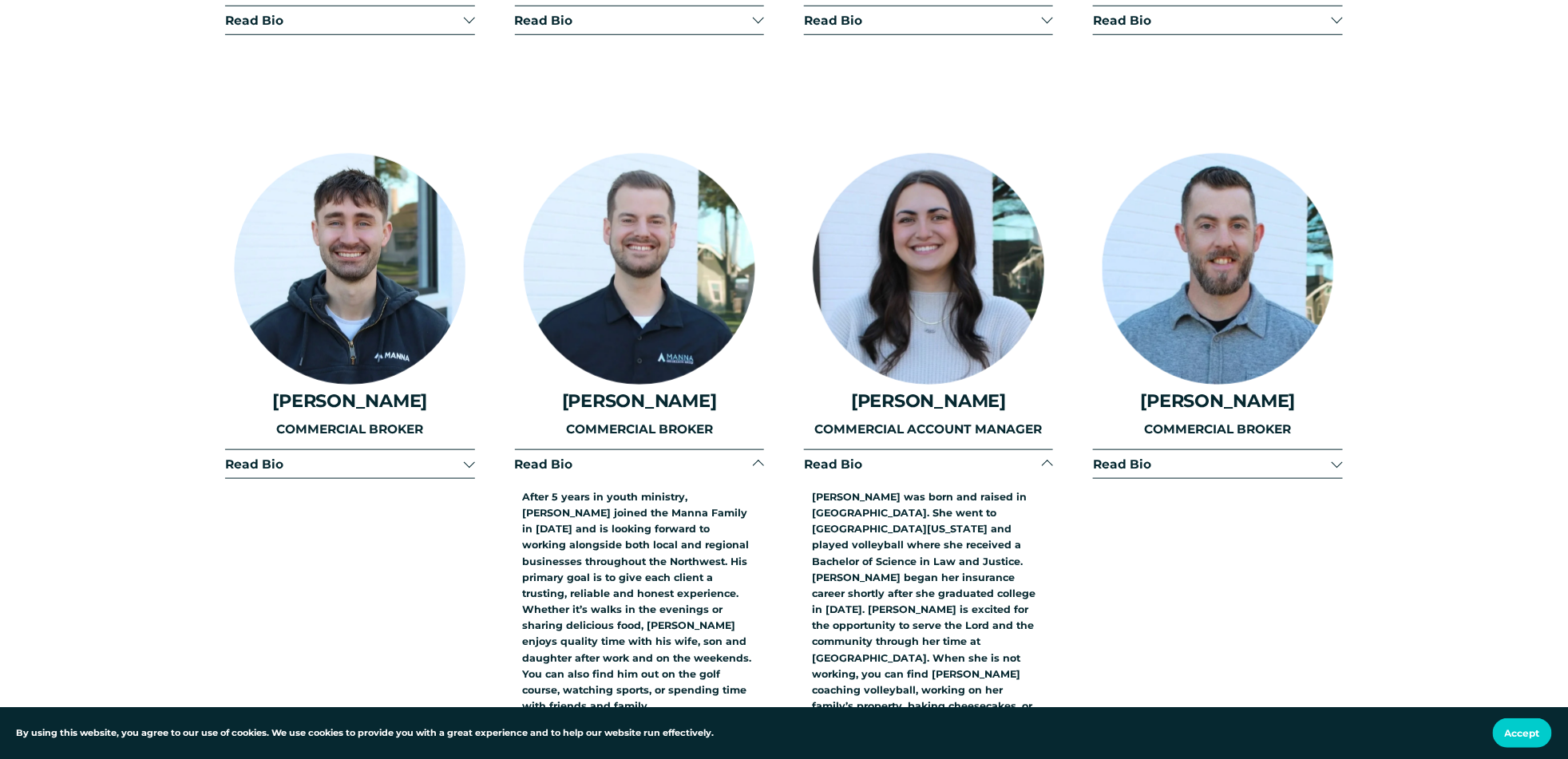
click at [699, 451] on button "Read Bio" at bounding box center [639, 464] width 249 height 28
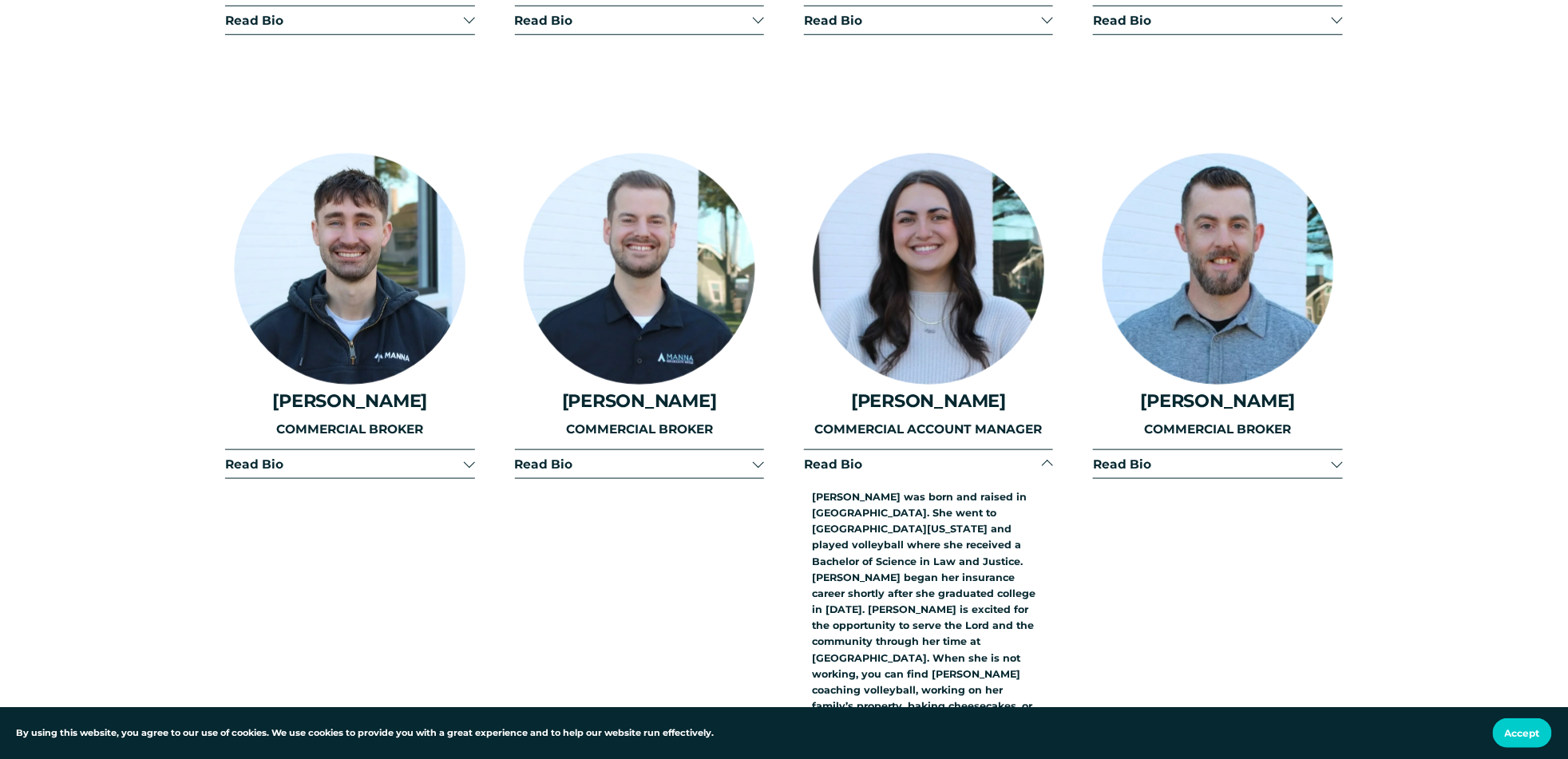
click at [424, 457] on span "Read Bio" at bounding box center [343, 464] width 238 height 15
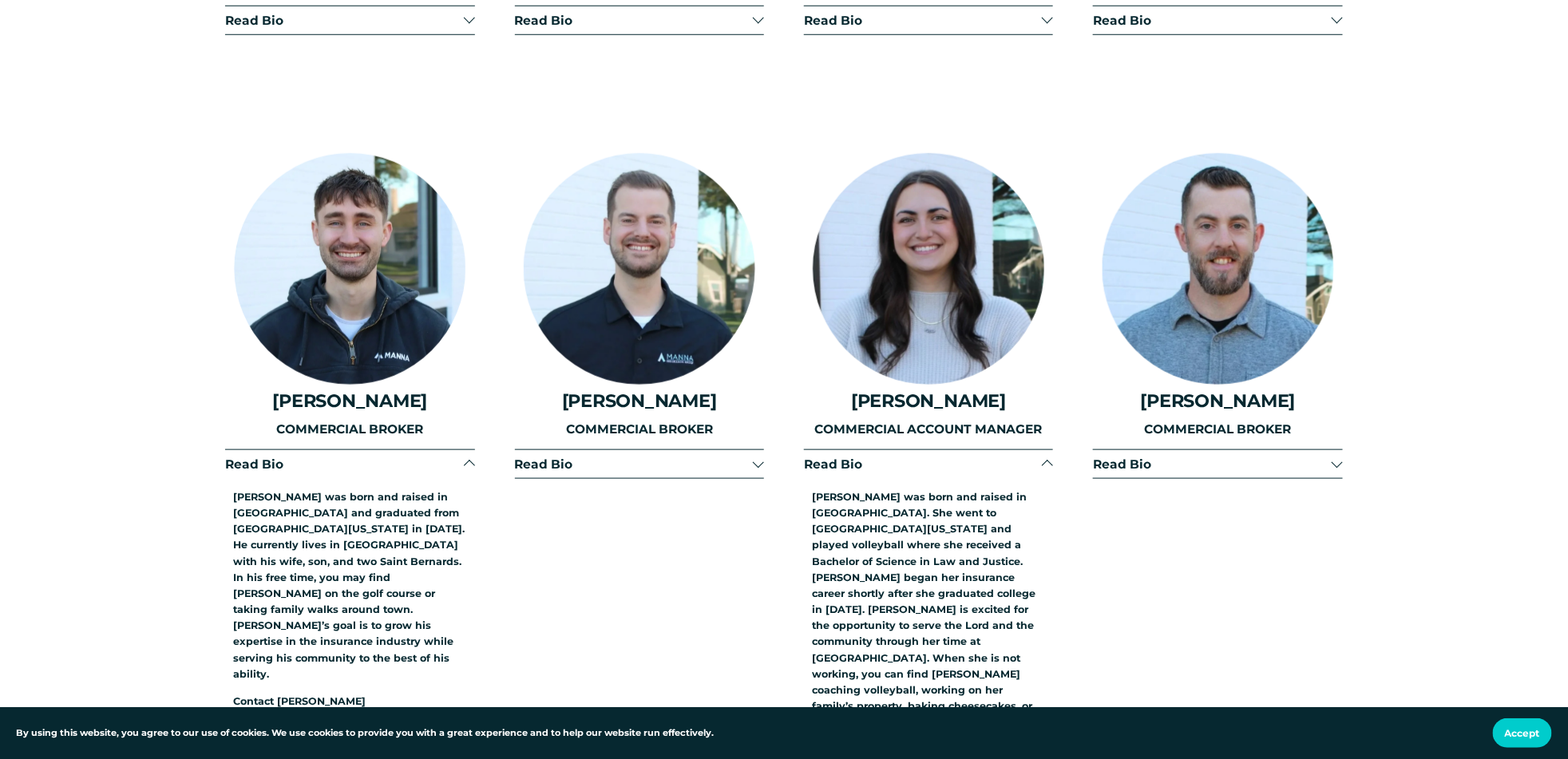
click at [424, 457] on span "Read Bio" at bounding box center [343, 464] width 238 height 15
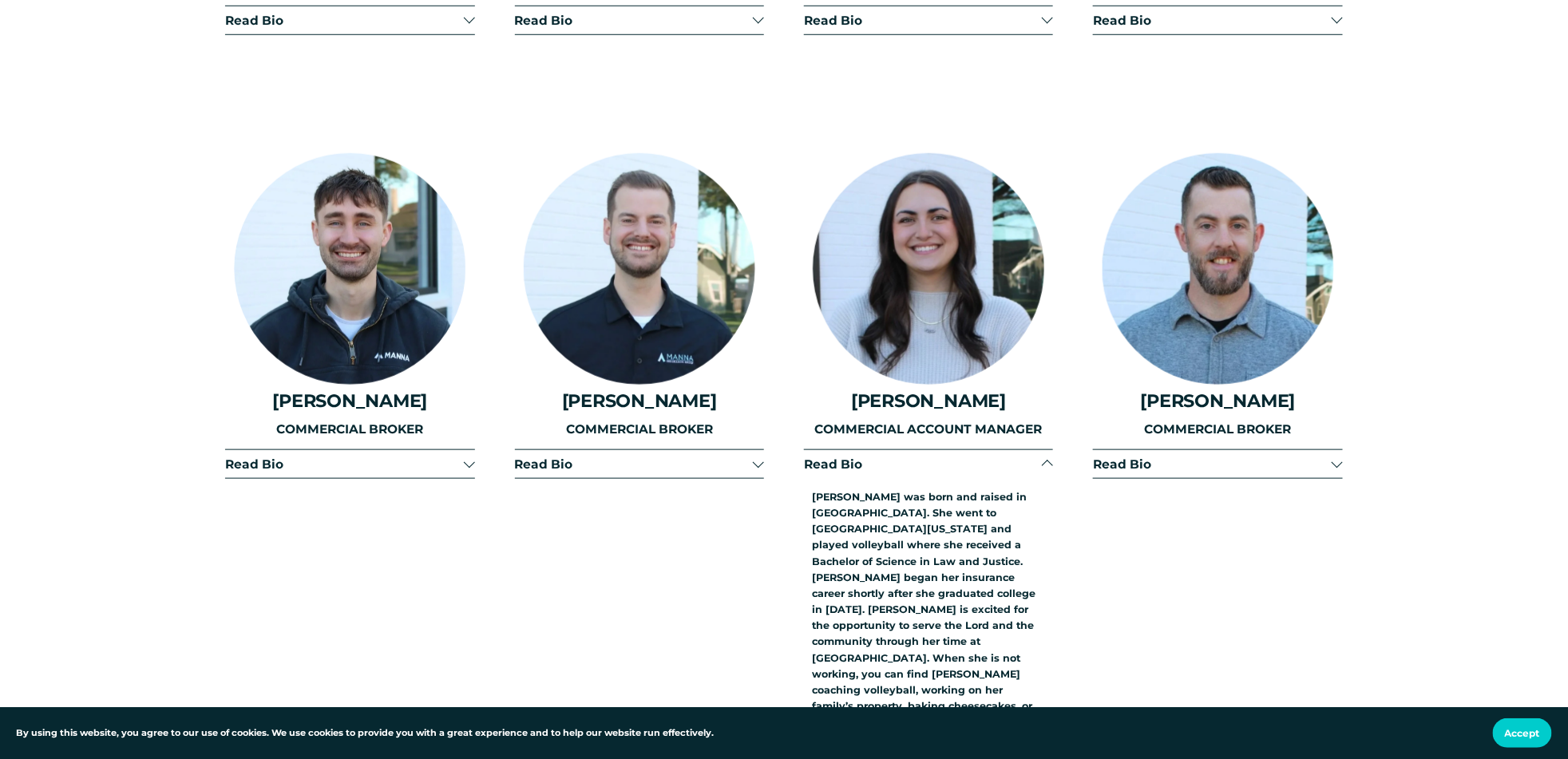
click at [1250, 457] on span "Read Bio" at bounding box center [1212, 464] width 238 height 15
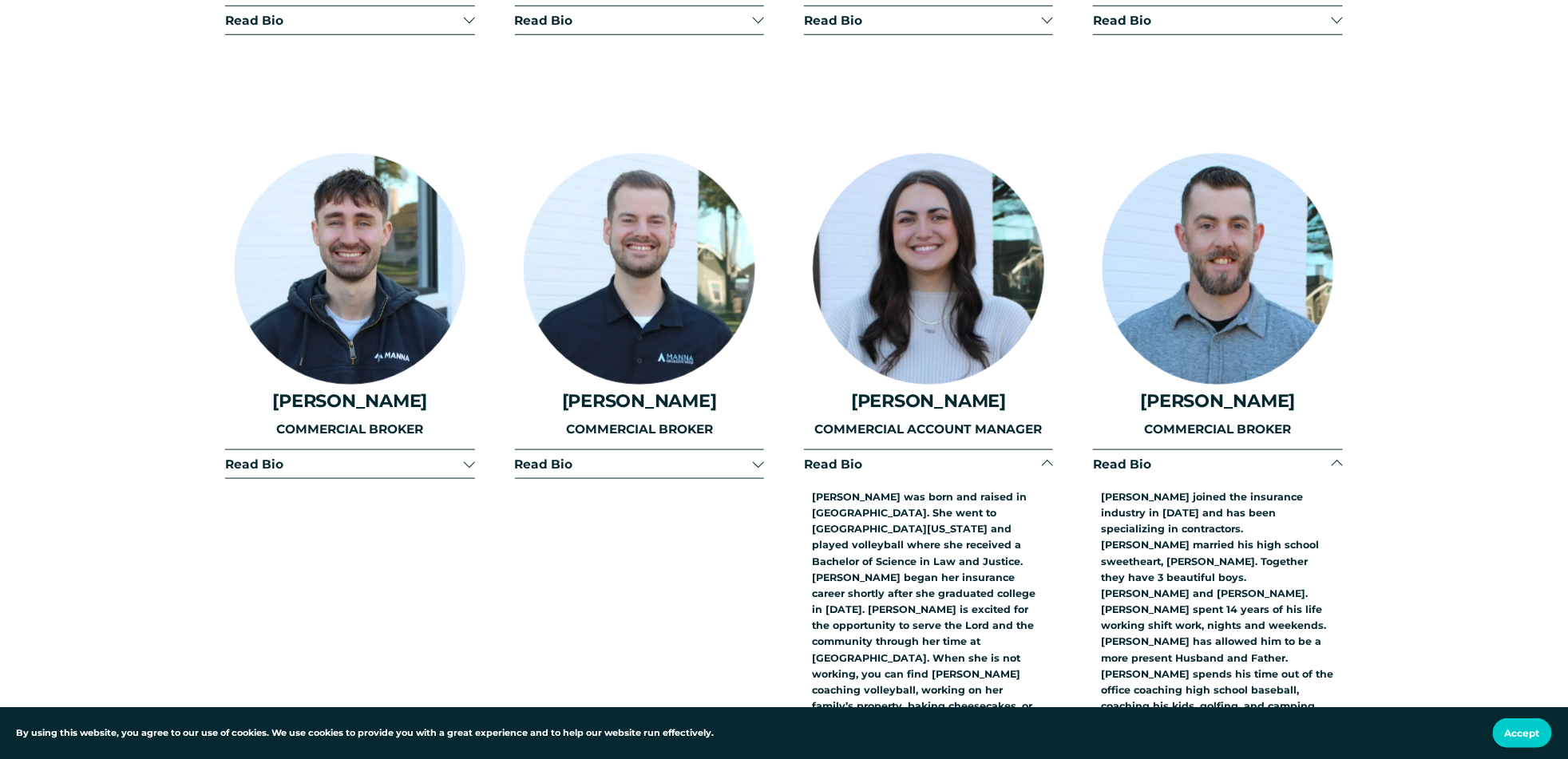
click at [1217, 451] on button "Read Bio" at bounding box center [1217, 464] width 249 height 28
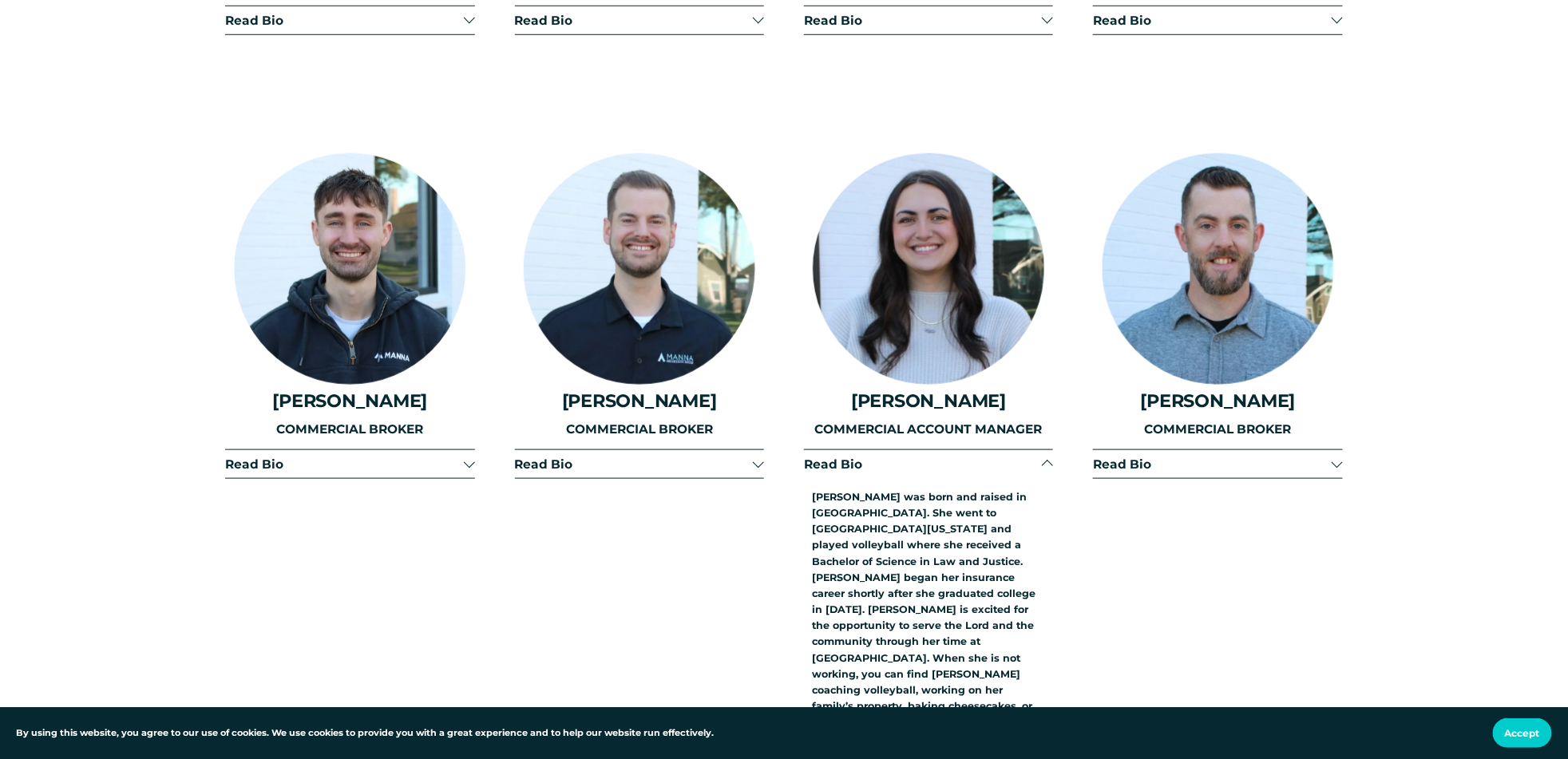
click at [1038, 457] on span "Read Bio" at bounding box center [922, 464] width 238 height 15
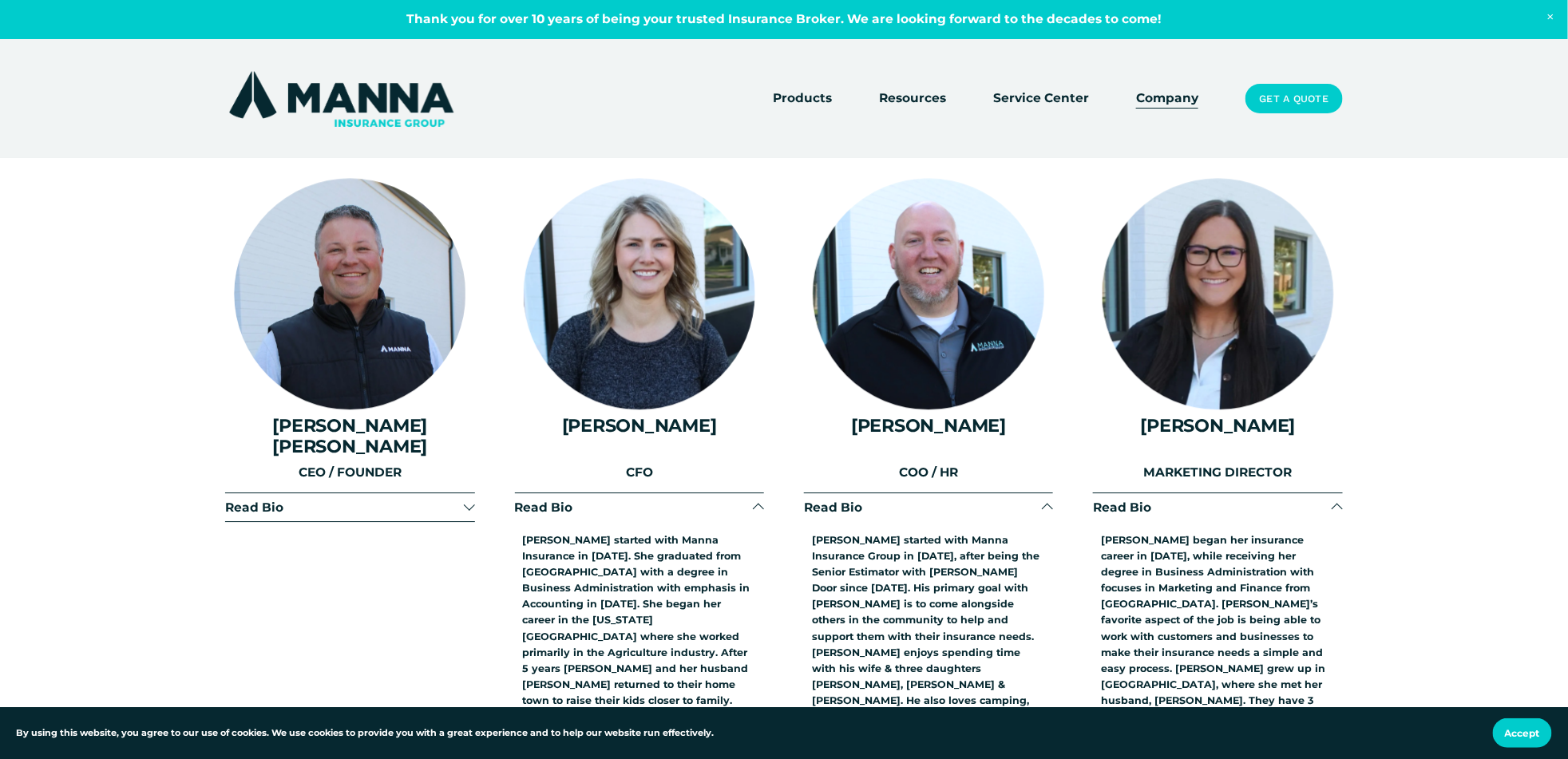
scroll to position [1996, 0]
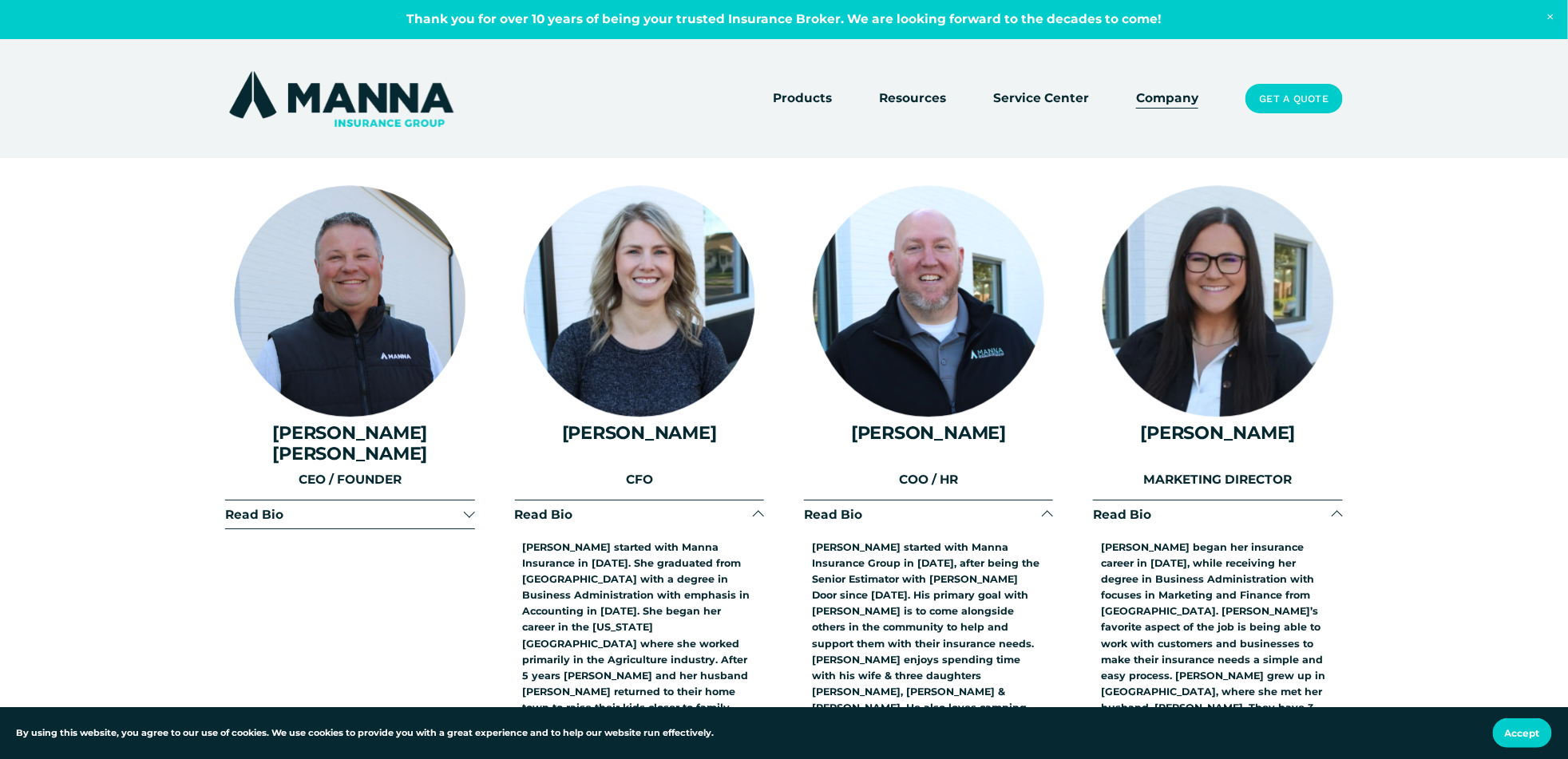
click at [387, 507] on span "Read Bio" at bounding box center [343, 515] width 238 height 15
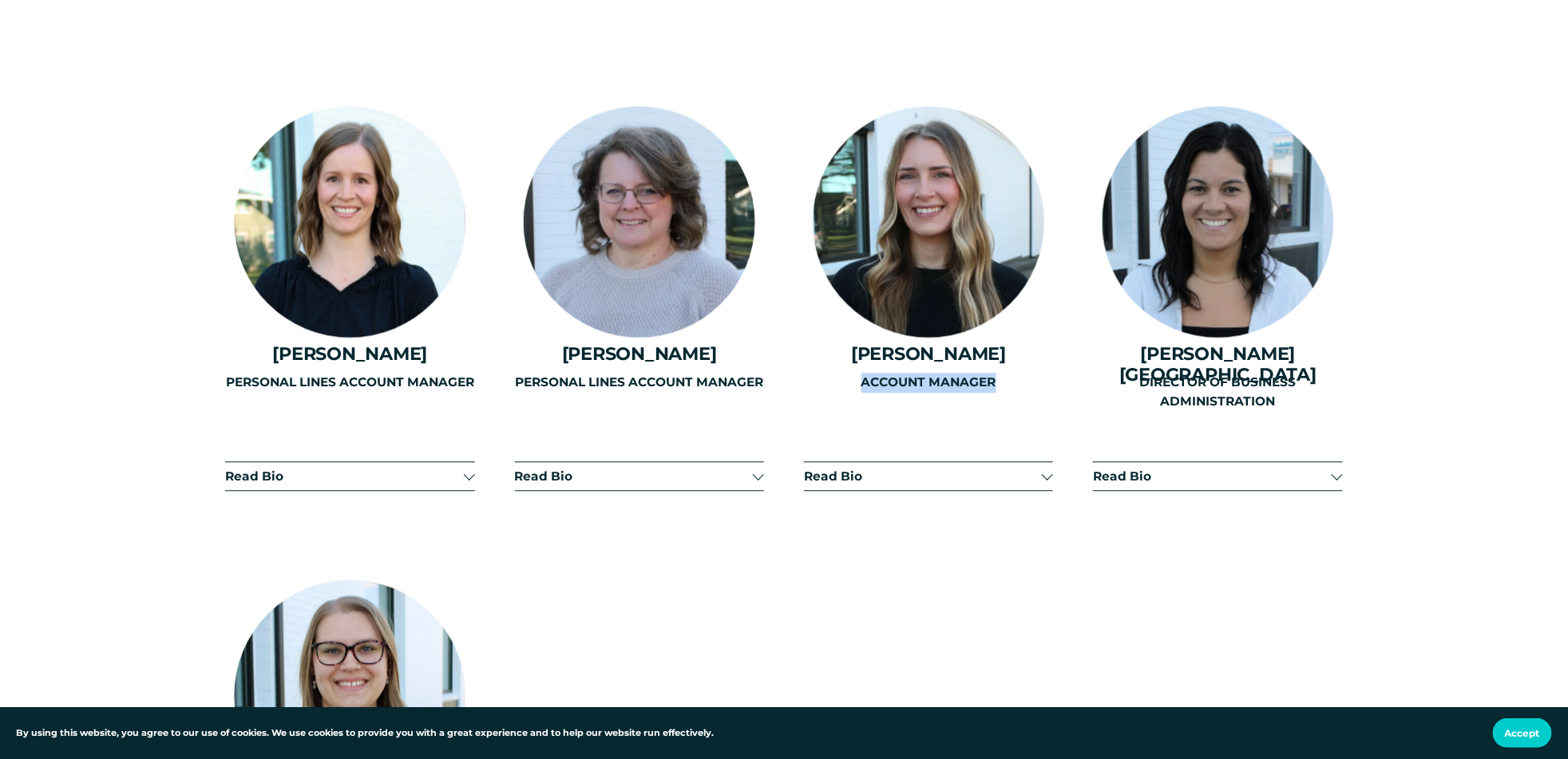
scroll to position [4311, 0]
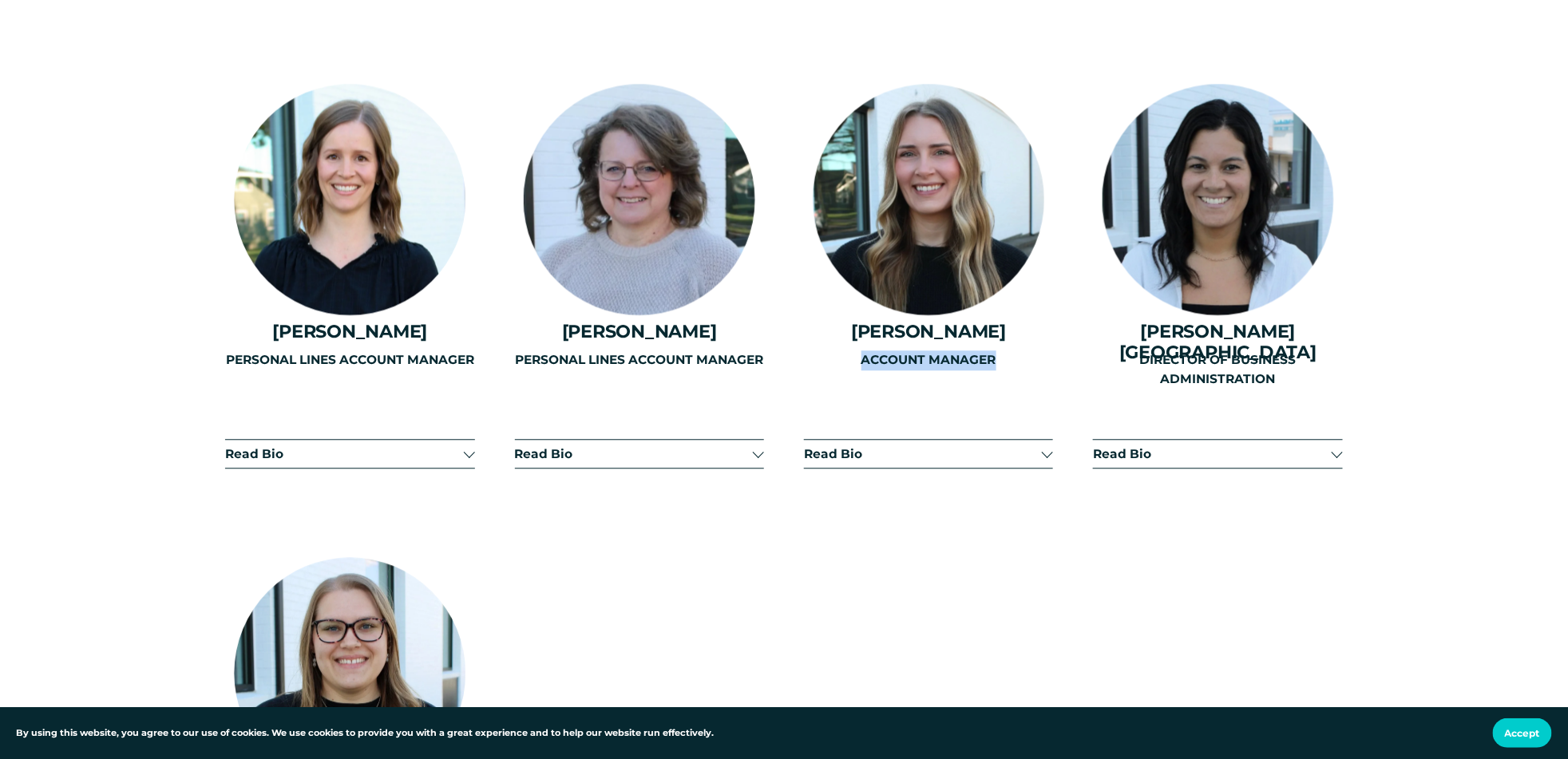
click at [467, 373] on div "PERSONAL LINES ACCOUNT MANAGER" at bounding box center [349, 407] width 249 height 113
click at [753, 374] on div "PERSONAL LINES ACCOUNT MANAGER" at bounding box center [639, 407] width 249 height 113
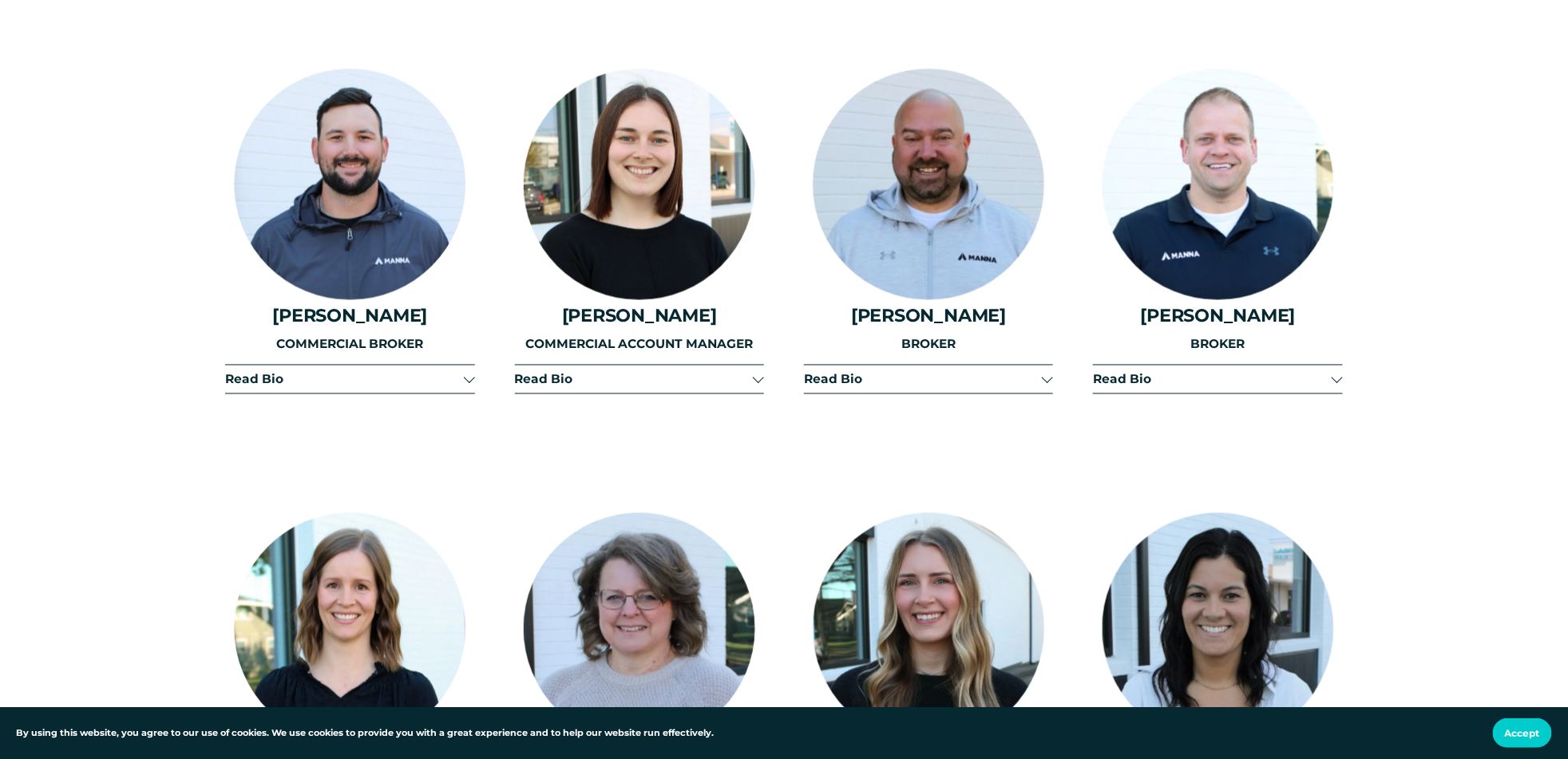
scroll to position [3832, 0]
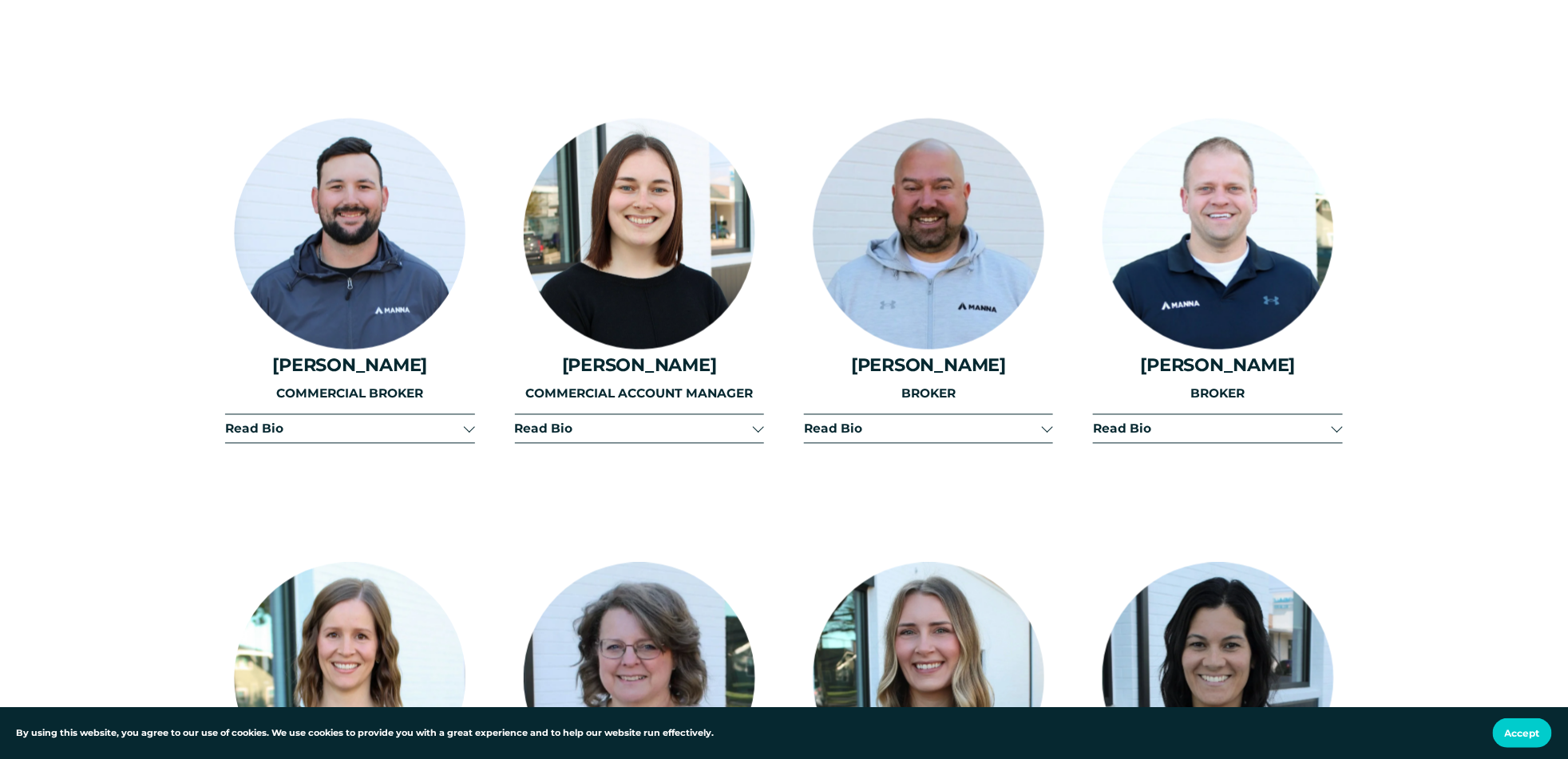
click at [726, 421] on span "Read Bio" at bounding box center [633, 429] width 238 height 15
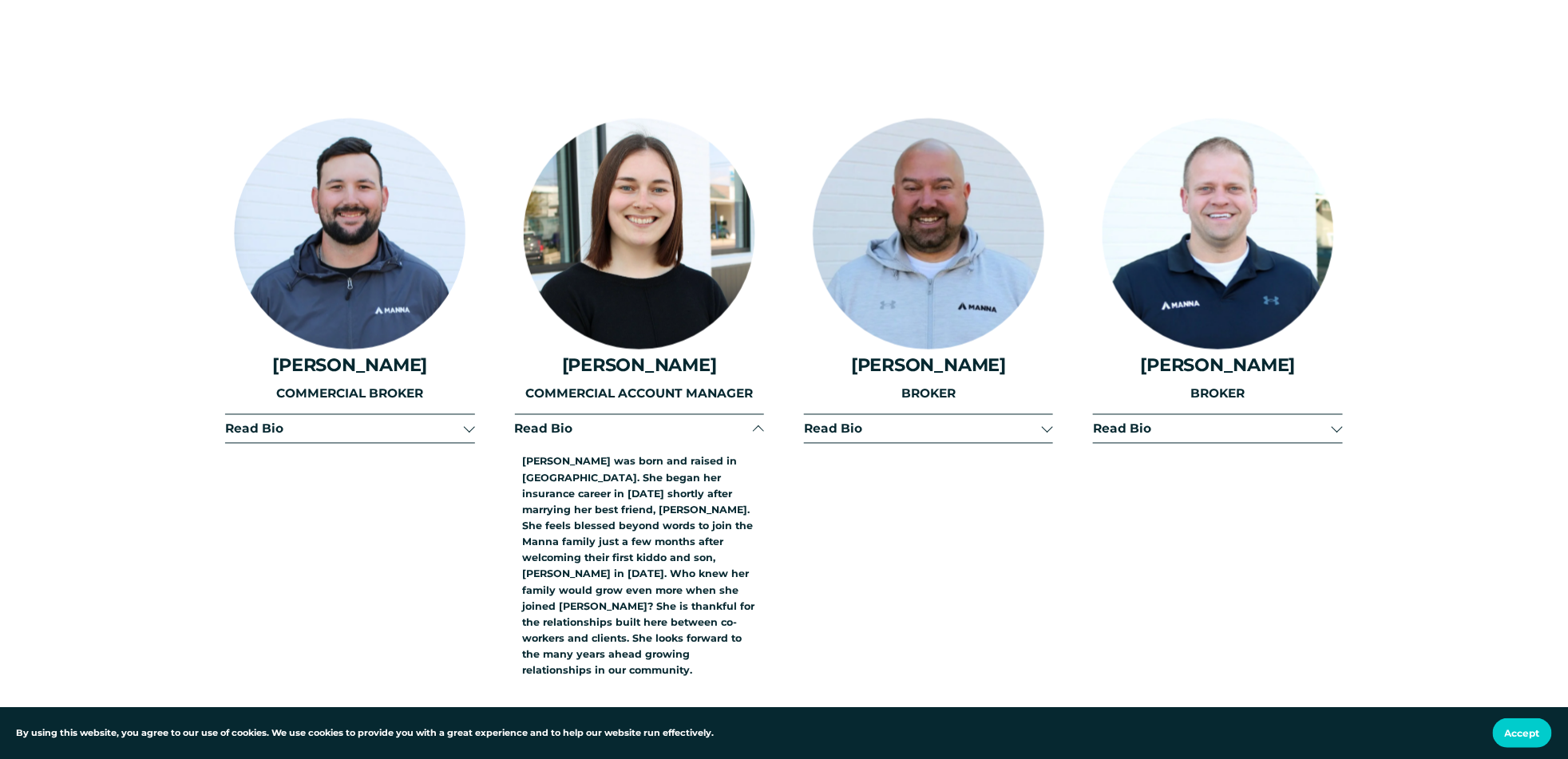
click at [332, 421] on span "Read Bio" at bounding box center [343, 429] width 238 height 15
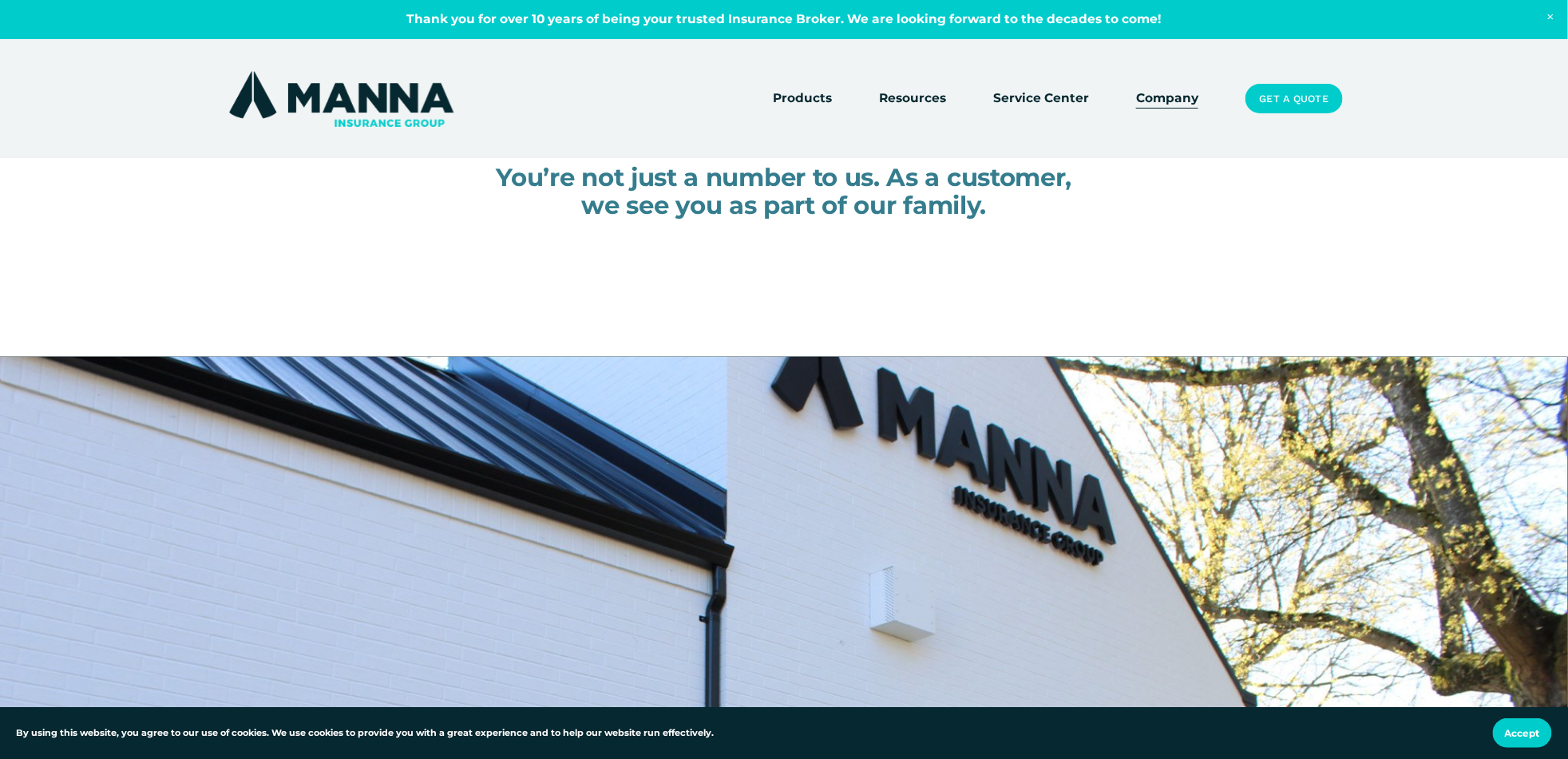
scroll to position [160, 0]
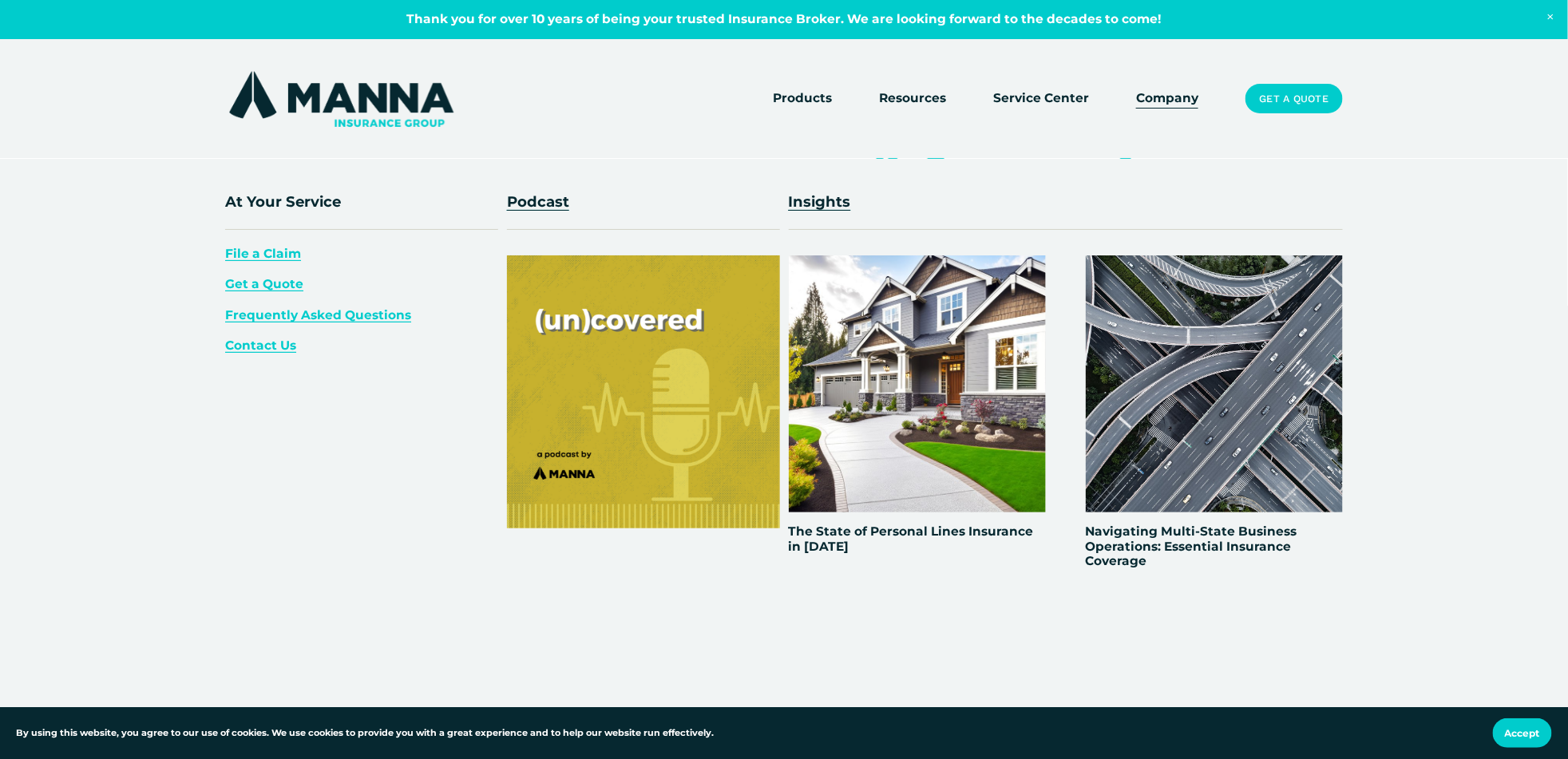
click at [920, 99] on span "Resources" at bounding box center [912, 98] width 67 height 20
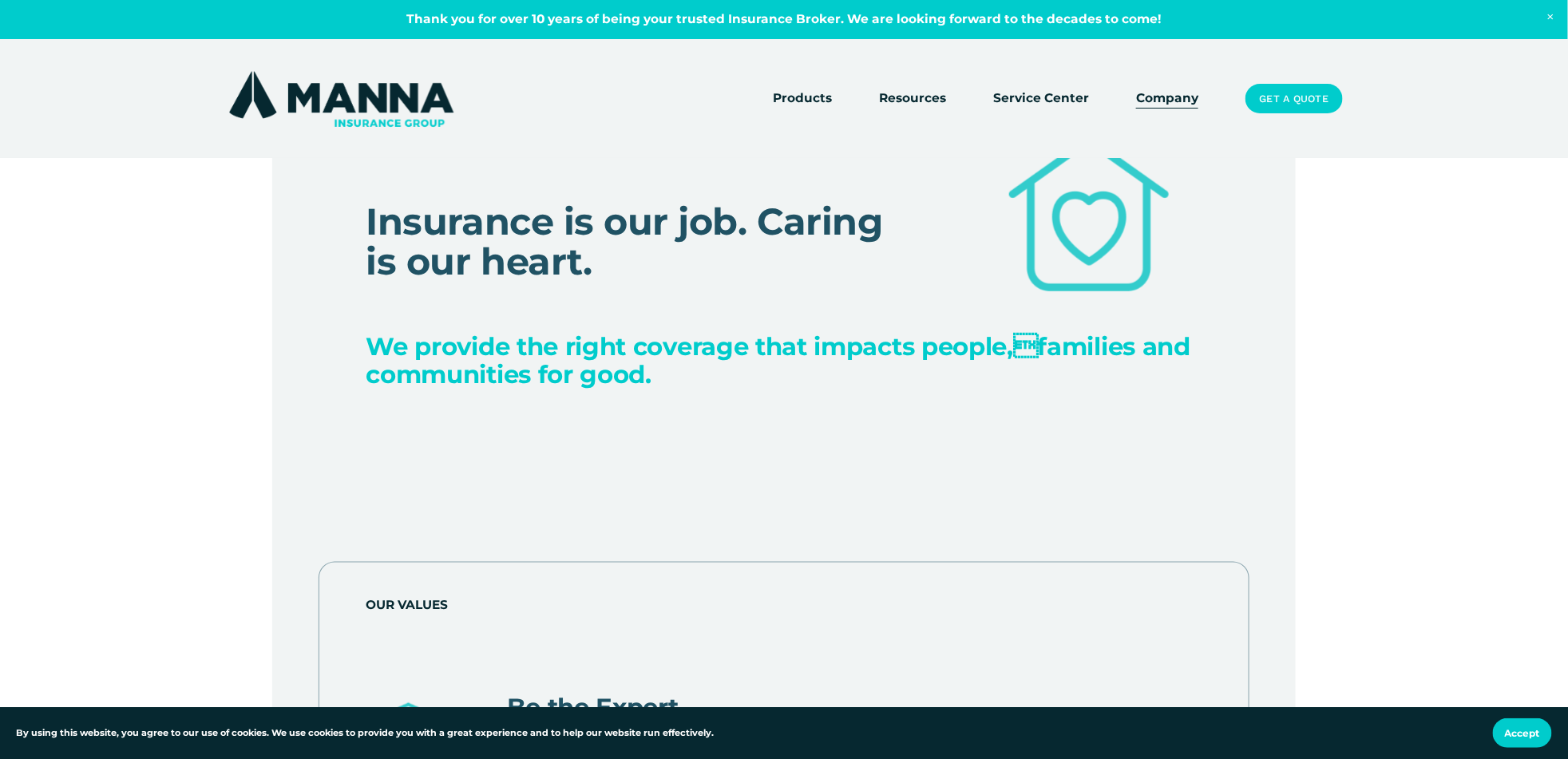
scroll to position [5988, 0]
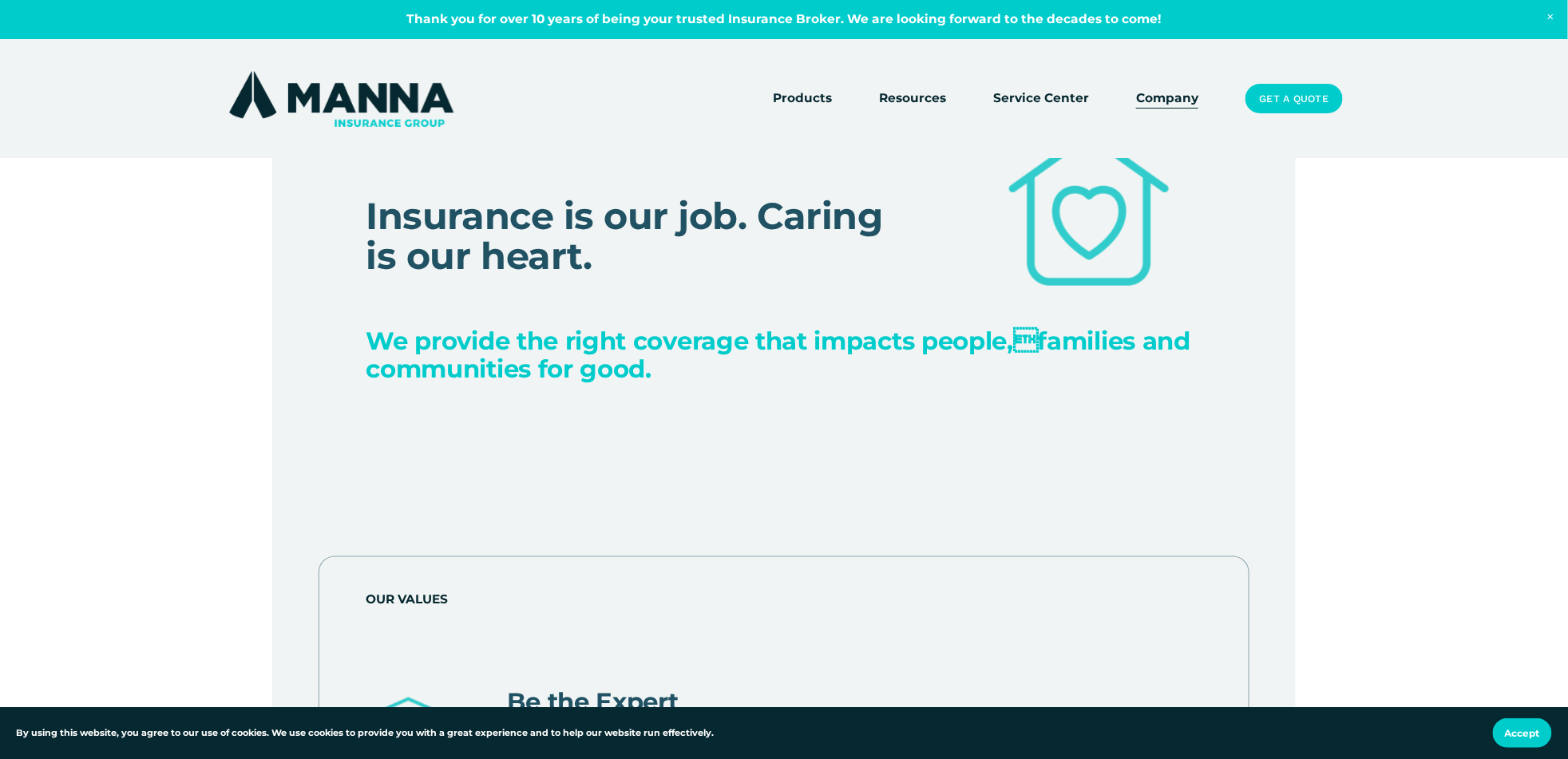
click at [1030, 101] on link "Service Center" at bounding box center [1041, 99] width 96 height 23
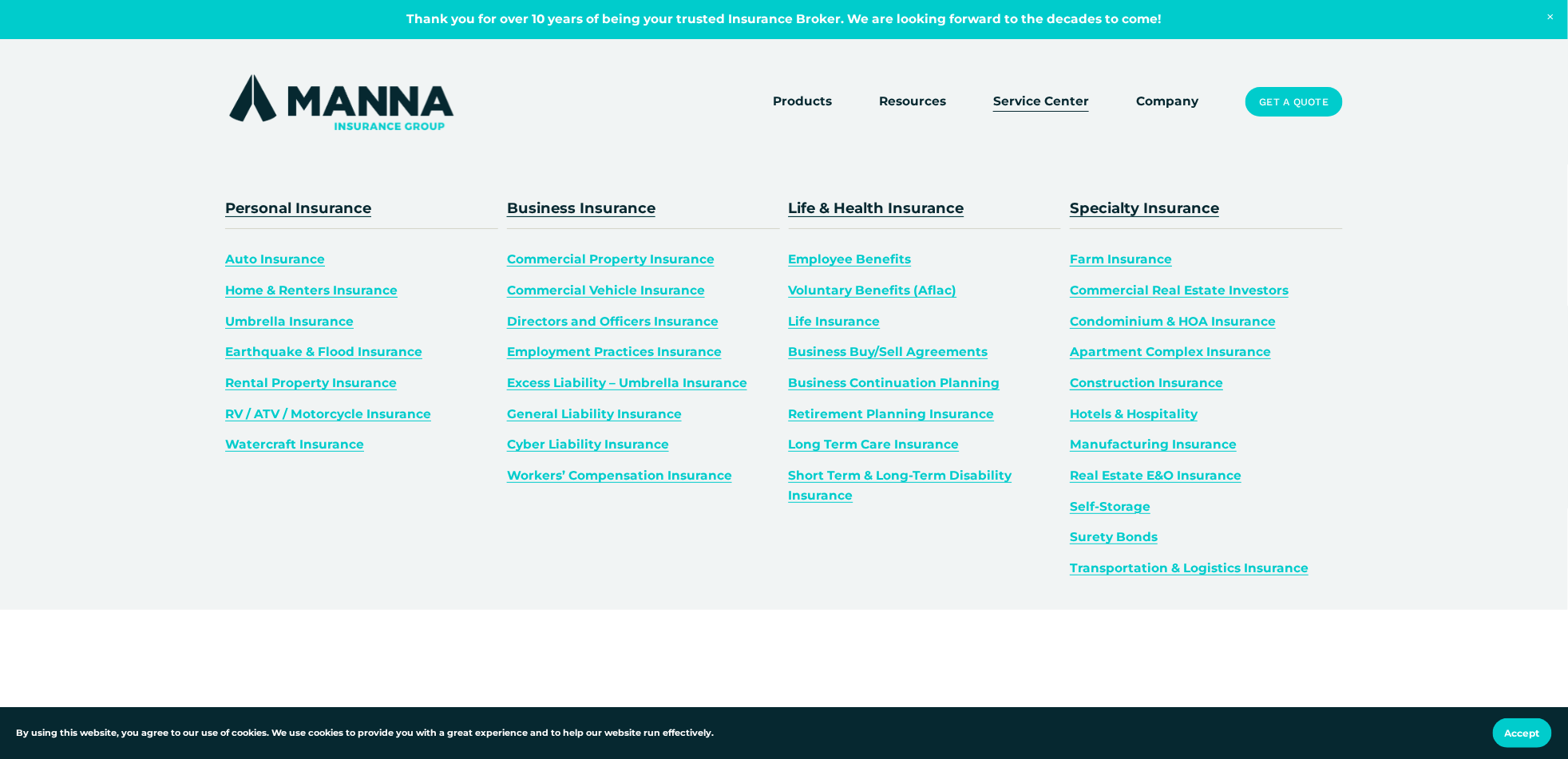
click at [830, 99] on span "Products" at bounding box center [802, 101] width 59 height 20
click at [299, 265] on span "Auto Insurance" at bounding box center [274, 259] width 100 height 15
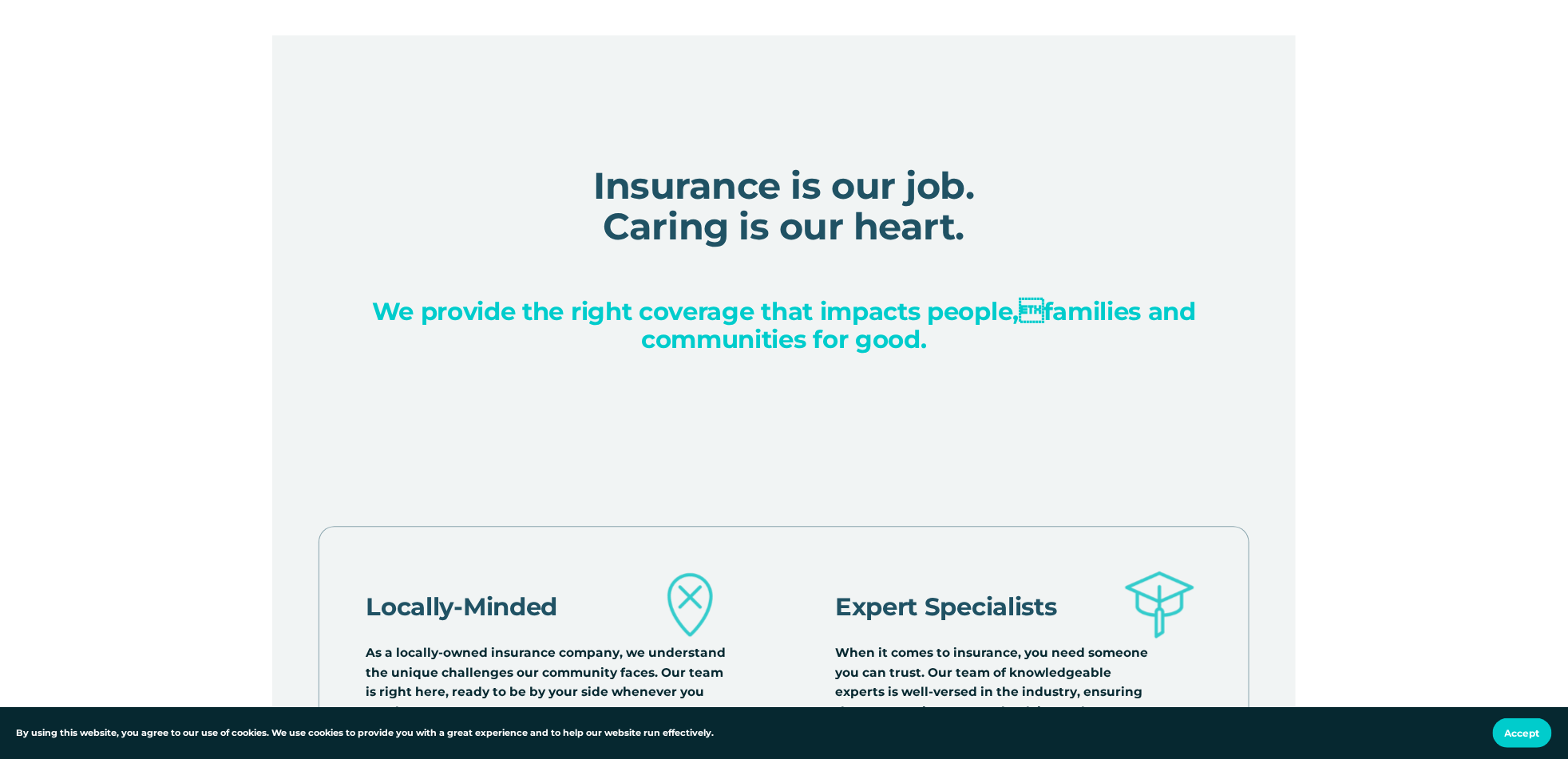
scroll to position [1835, 0]
